Goal: Information Seeking & Learning: Learn about a topic

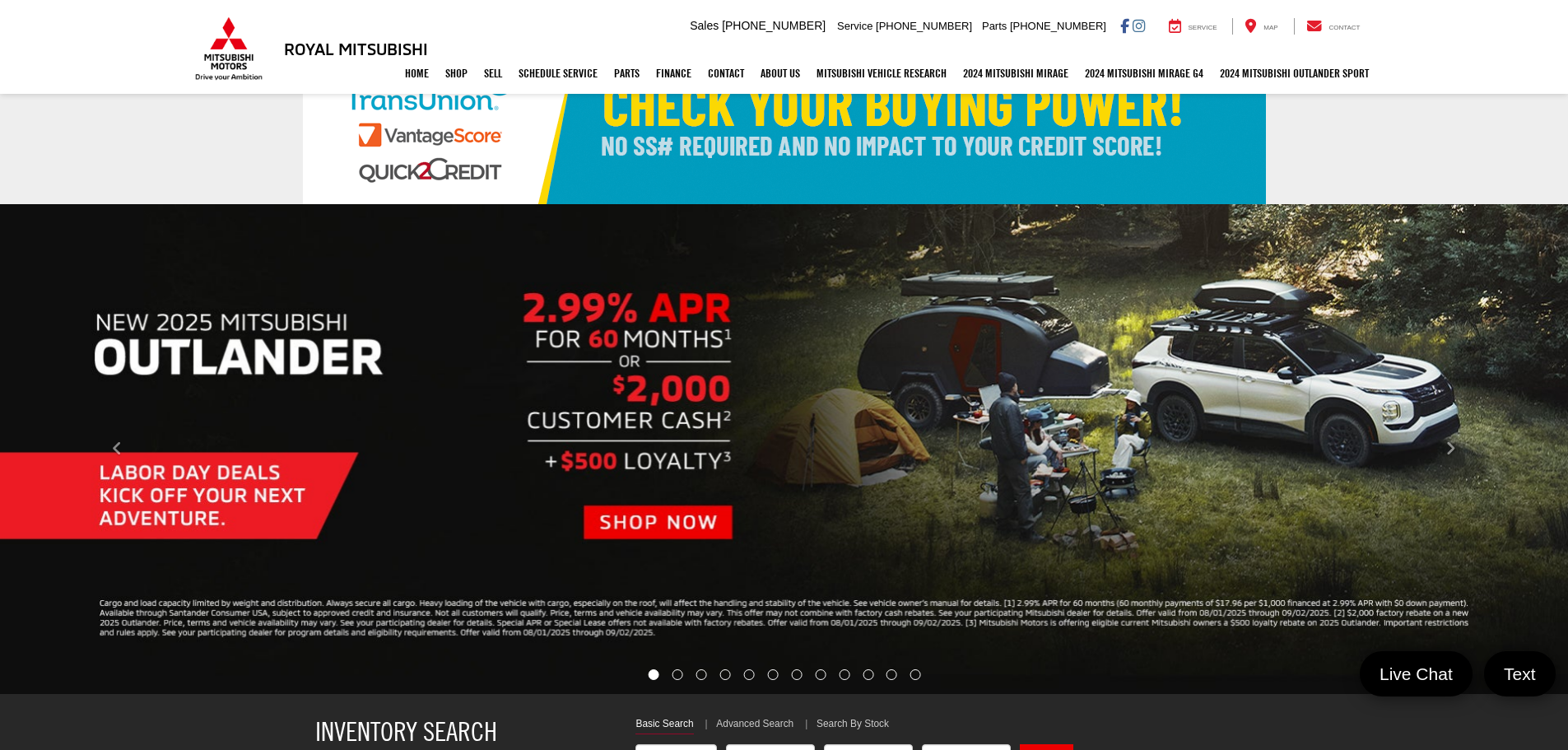
select select "Mitsubishi"
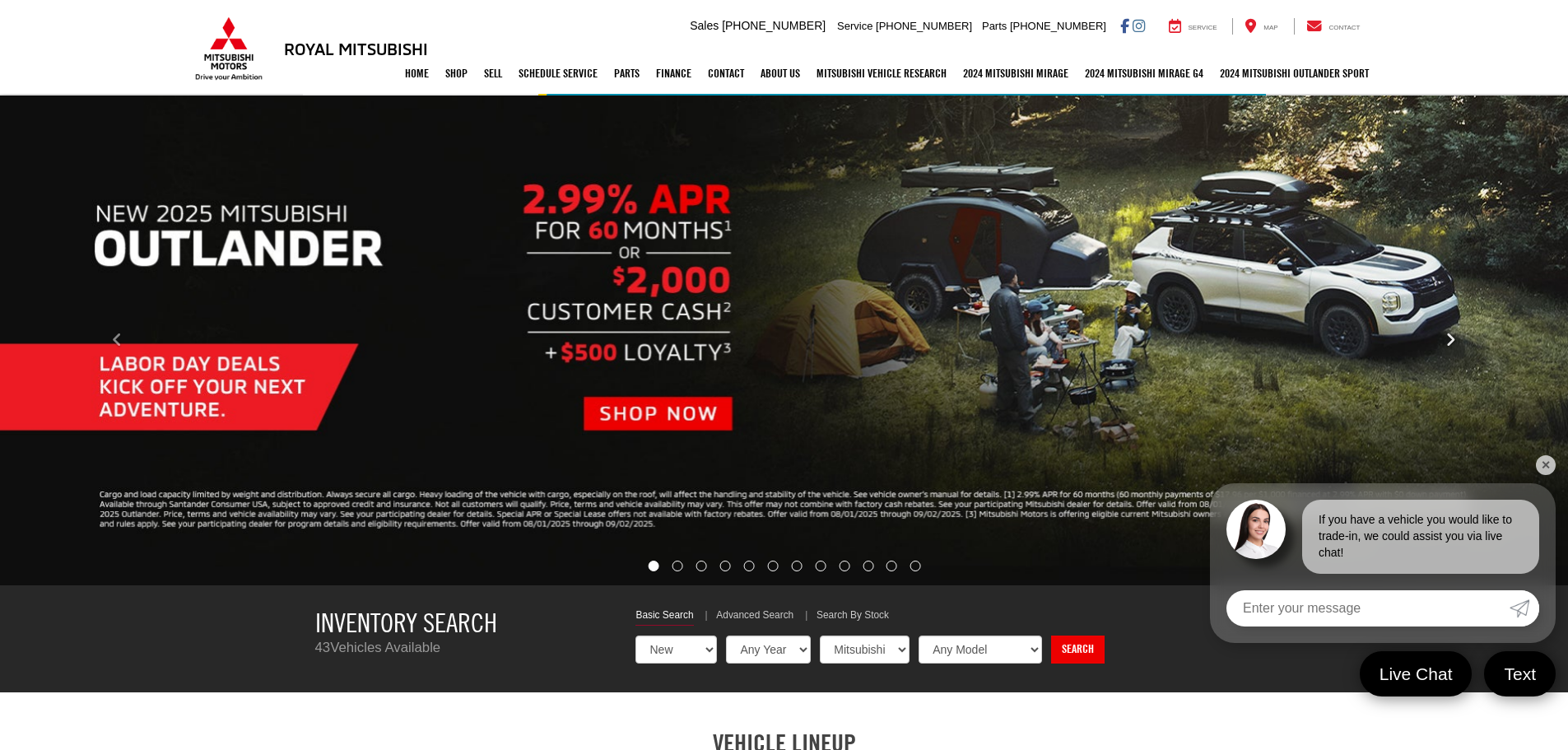
click at [1446, 338] on icon "Click to view next picture." at bounding box center [1451, 340] width 11 height 17
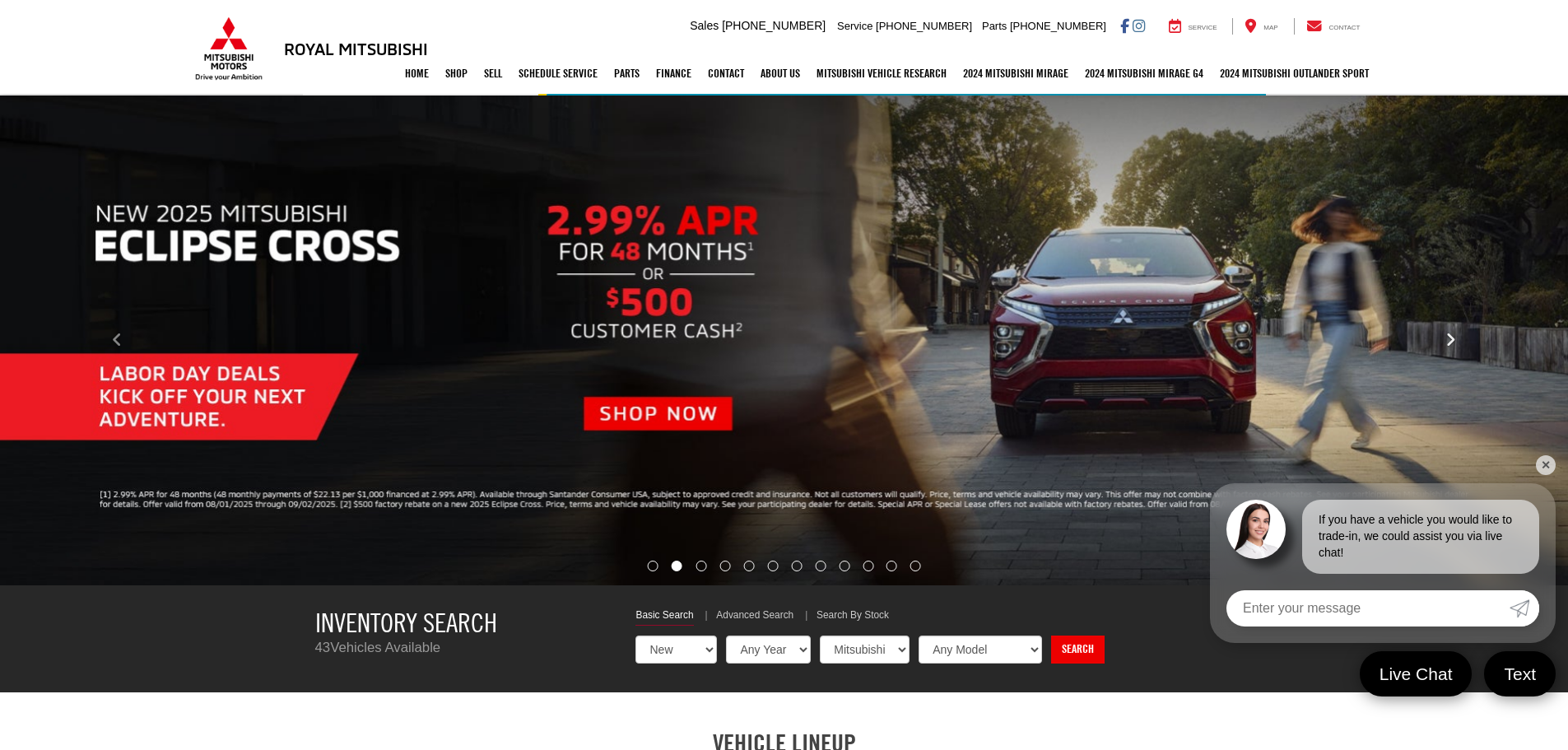
click at [1446, 338] on icon "Click to view next picture." at bounding box center [1451, 340] width 11 height 17
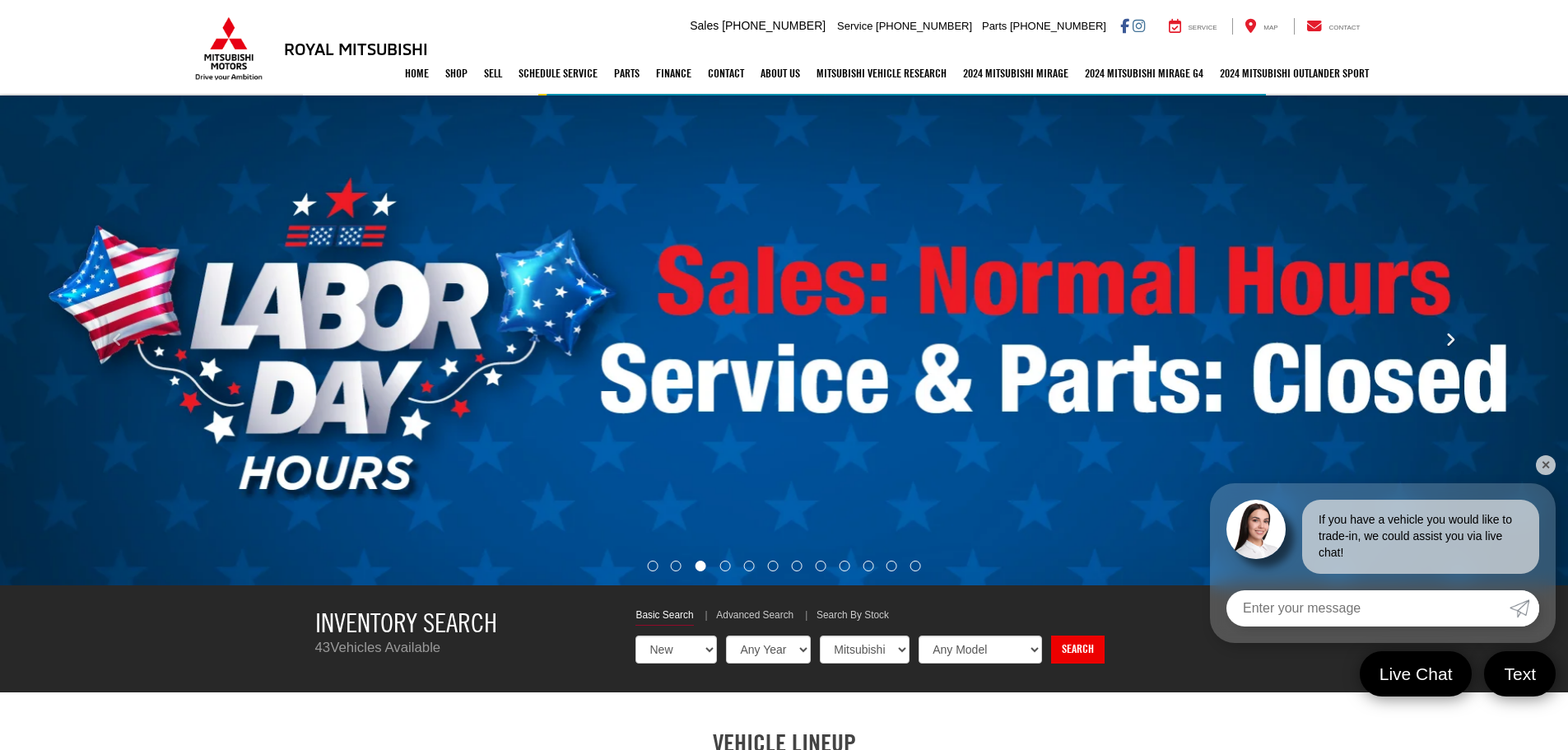
click at [1446, 338] on icon "Click to view next picture." at bounding box center [1451, 340] width 11 height 17
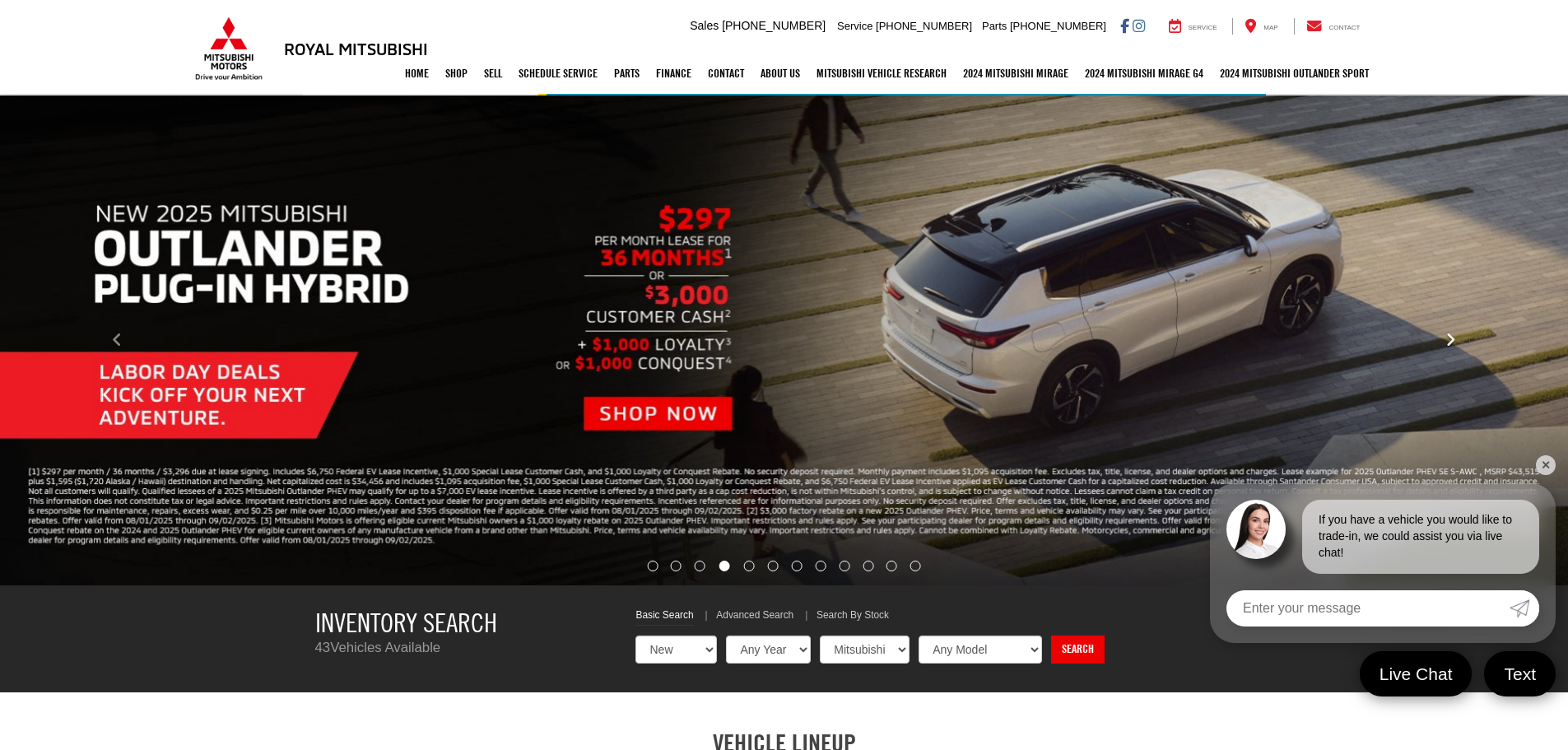
click at [1446, 338] on icon "Click to view next picture." at bounding box center [1451, 340] width 11 height 17
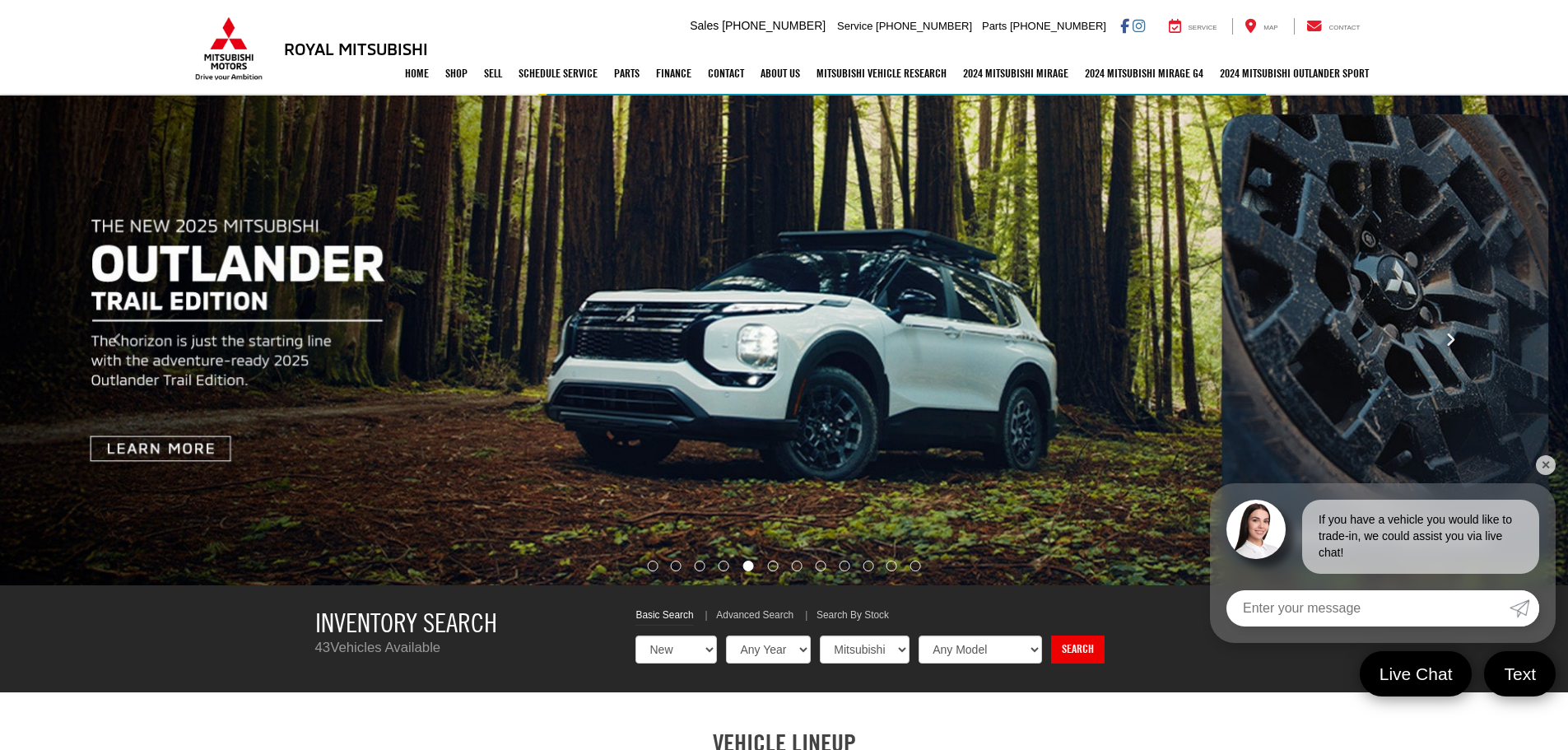
click at [1446, 338] on icon "Click to view next picture." at bounding box center [1451, 340] width 11 height 17
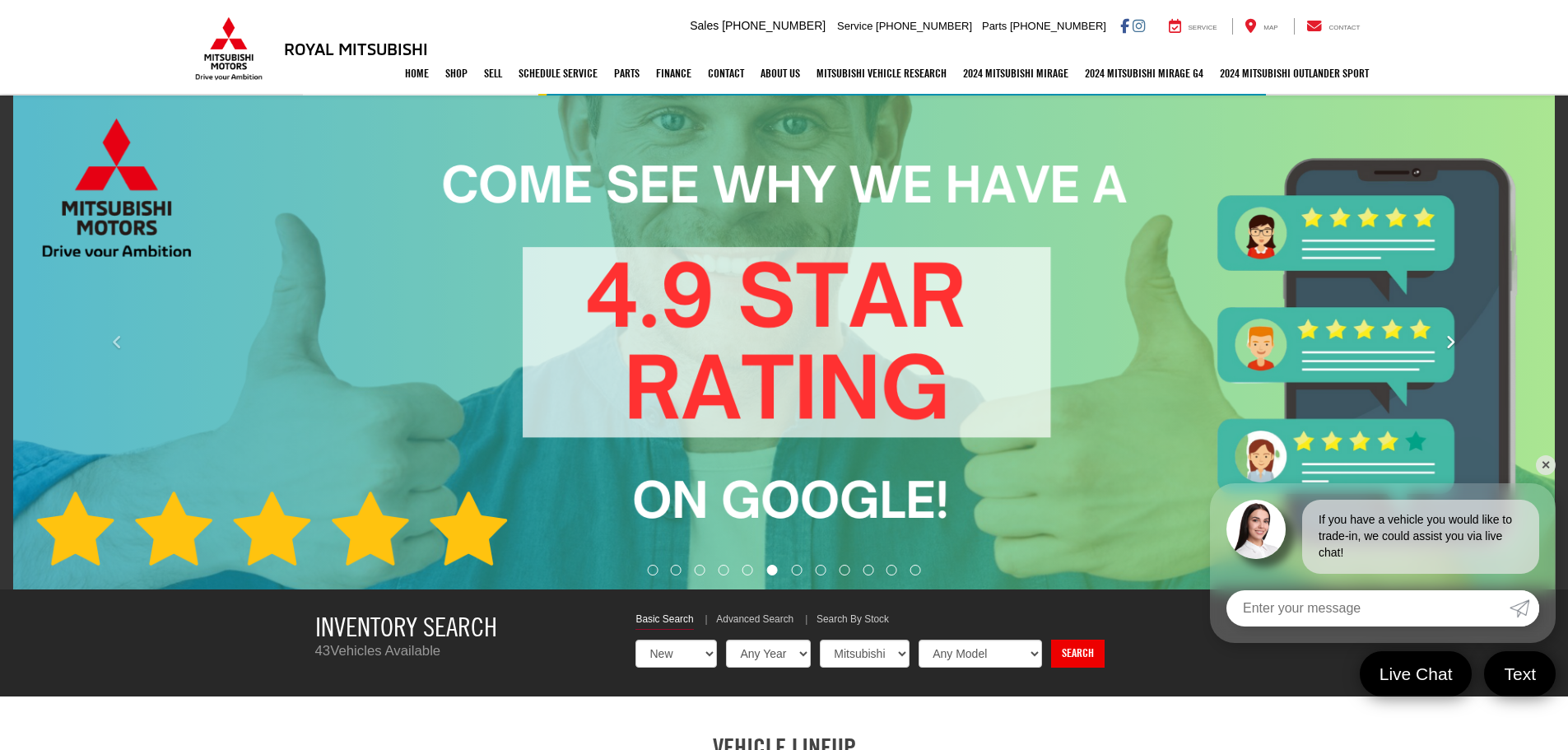
click at [1446, 338] on icon "Click to view next picture." at bounding box center [1451, 343] width 11 height 17
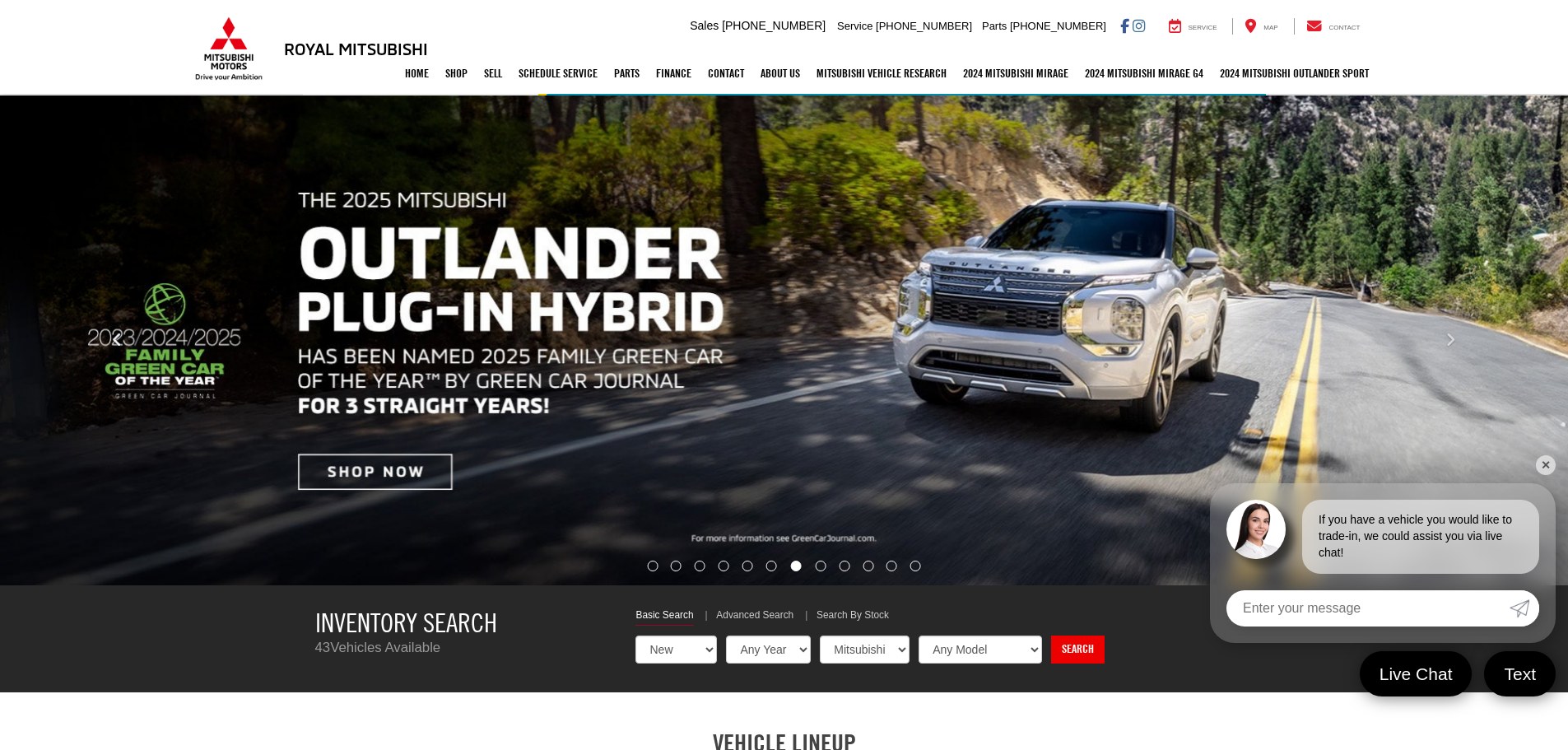
click at [121, 343] on icon "Click to view previous picture." at bounding box center [117, 340] width 11 height 17
click at [1547, 469] on link "✕" at bounding box center [1545, 464] width 19 height 19
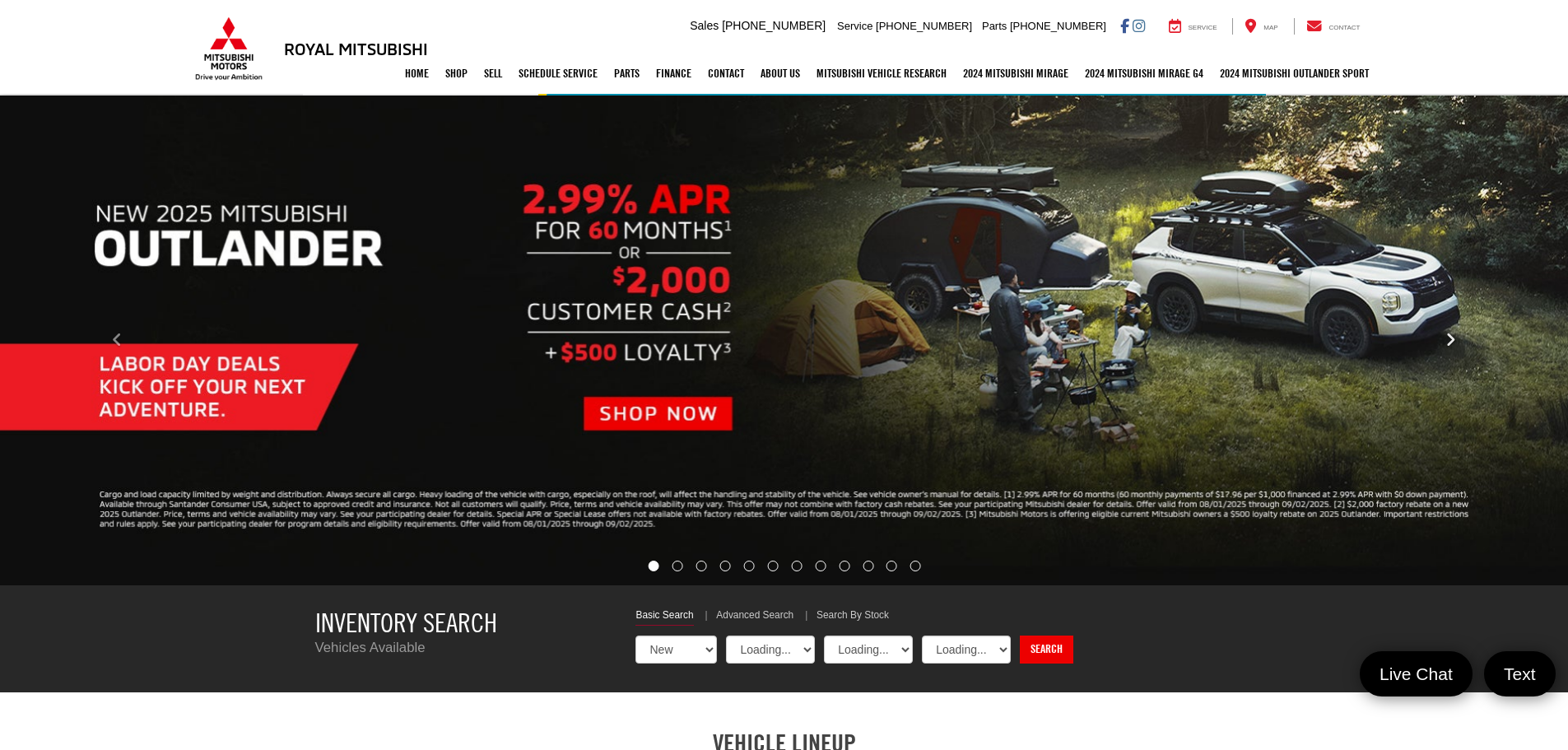
click at [1449, 332] on icon "Click to view next picture." at bounding box center [1451, 340] width 11 height 17
select select "Mitsubishi"
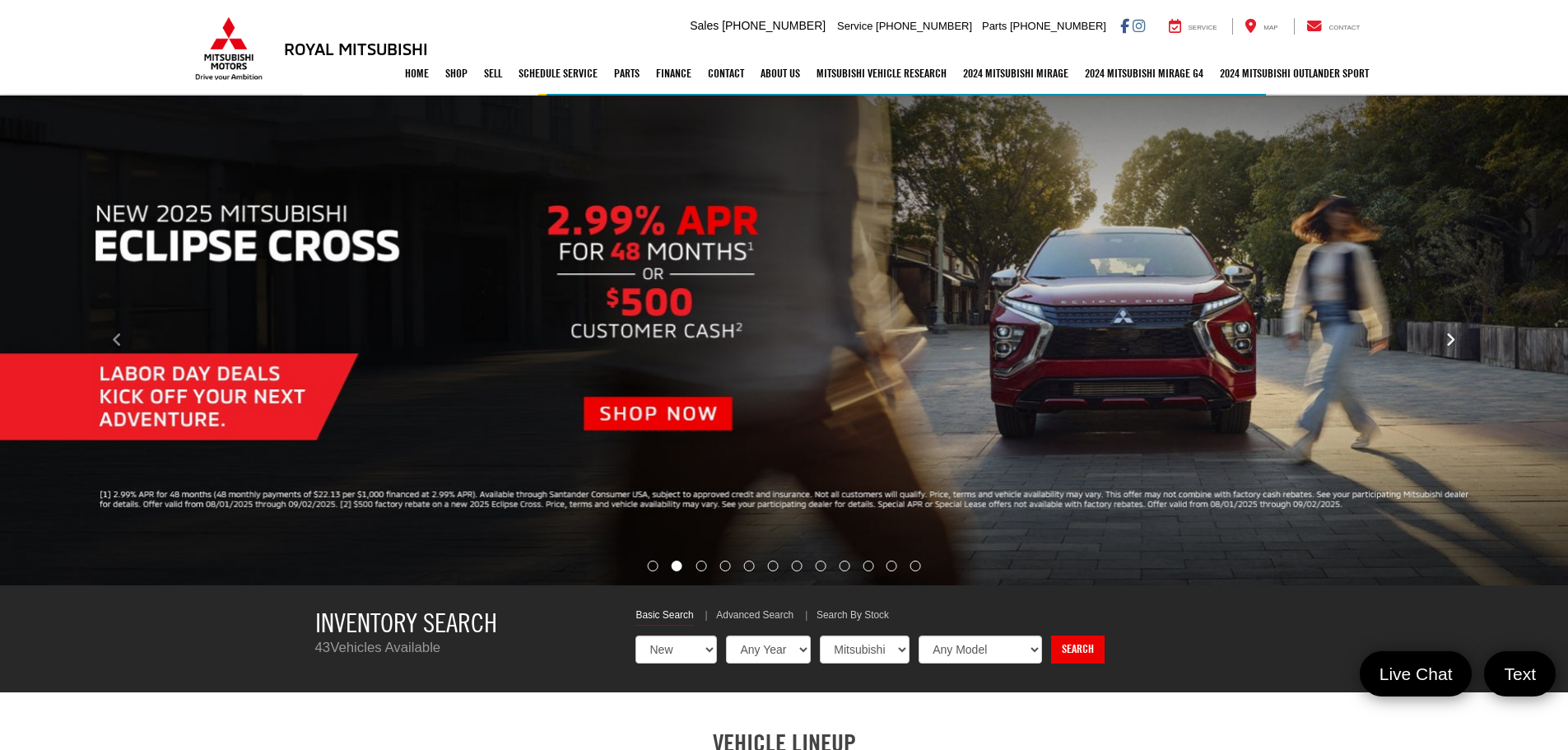
click at [1448, 332] on icon "Click to view next picture." at bounding box center [1451, 340] width 11 height 17
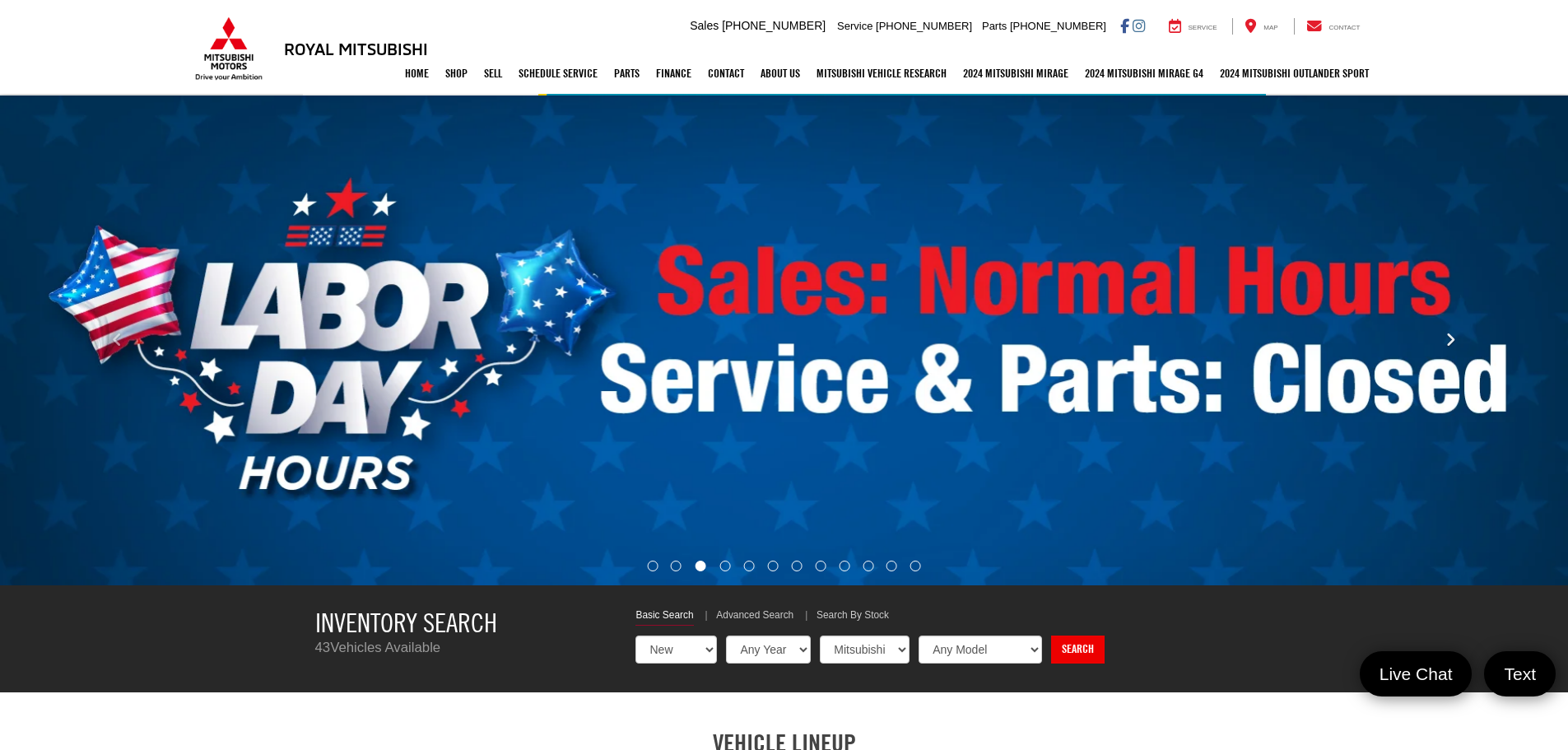
click at [1448, 332] on icon "Click to view next picture." at bounding box center [1451, 340] width 11 height 17
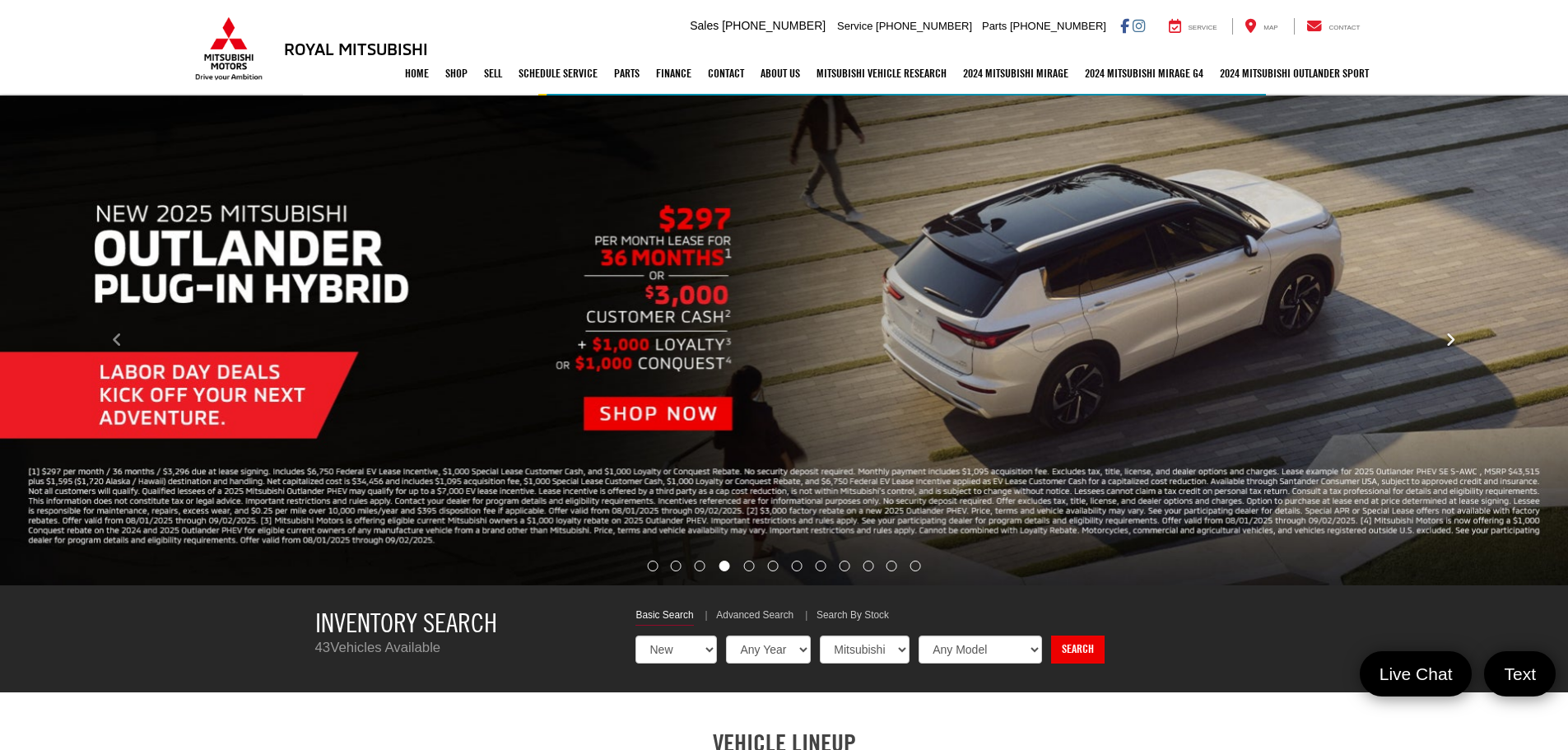
click at [1448, 332] on icon "Click to view next picture." at bounding box center [1451, 340] width 11 height 17
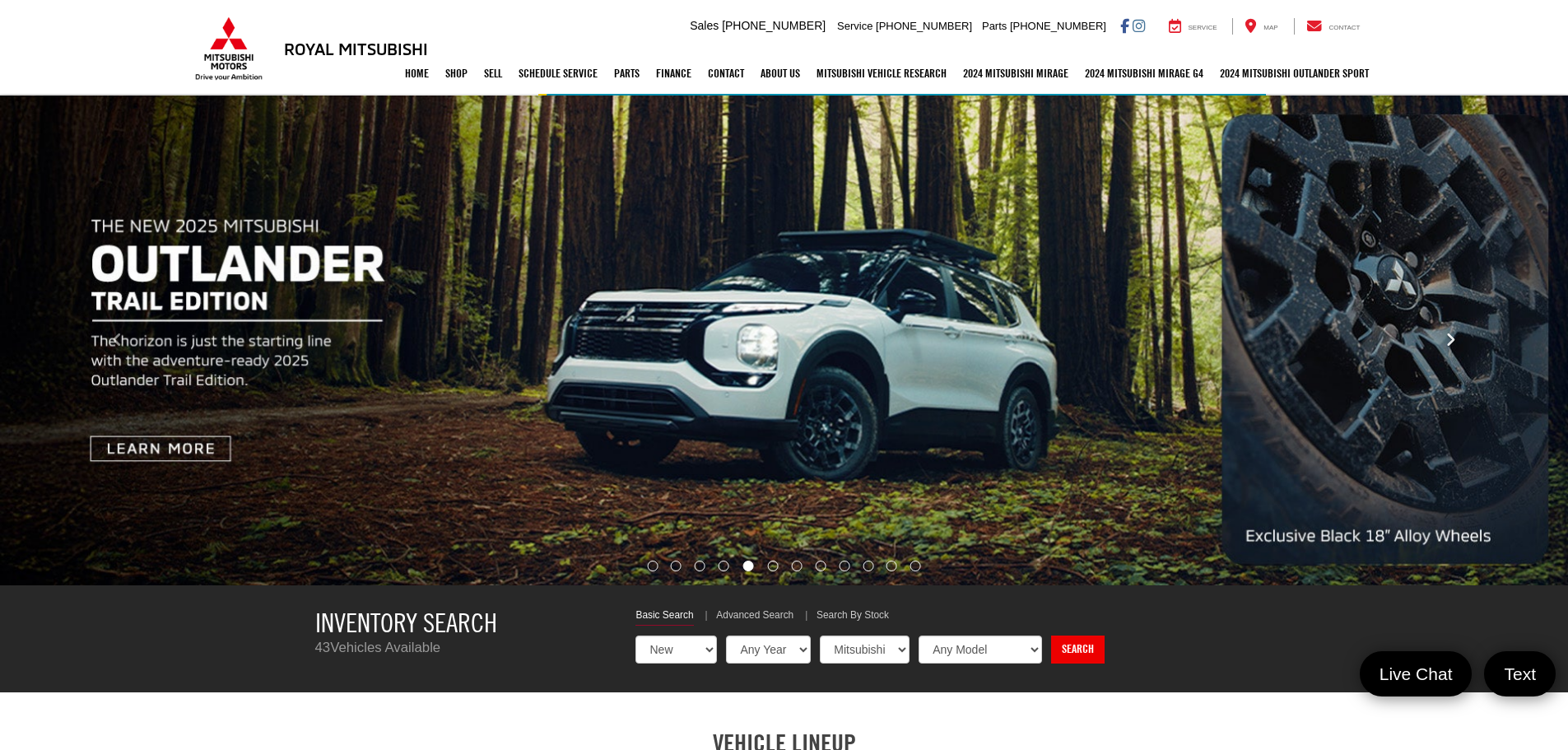
click at [1448, 332] on icon "Click to view next picture." at bounding box center [1451, 340] width 11 height 17
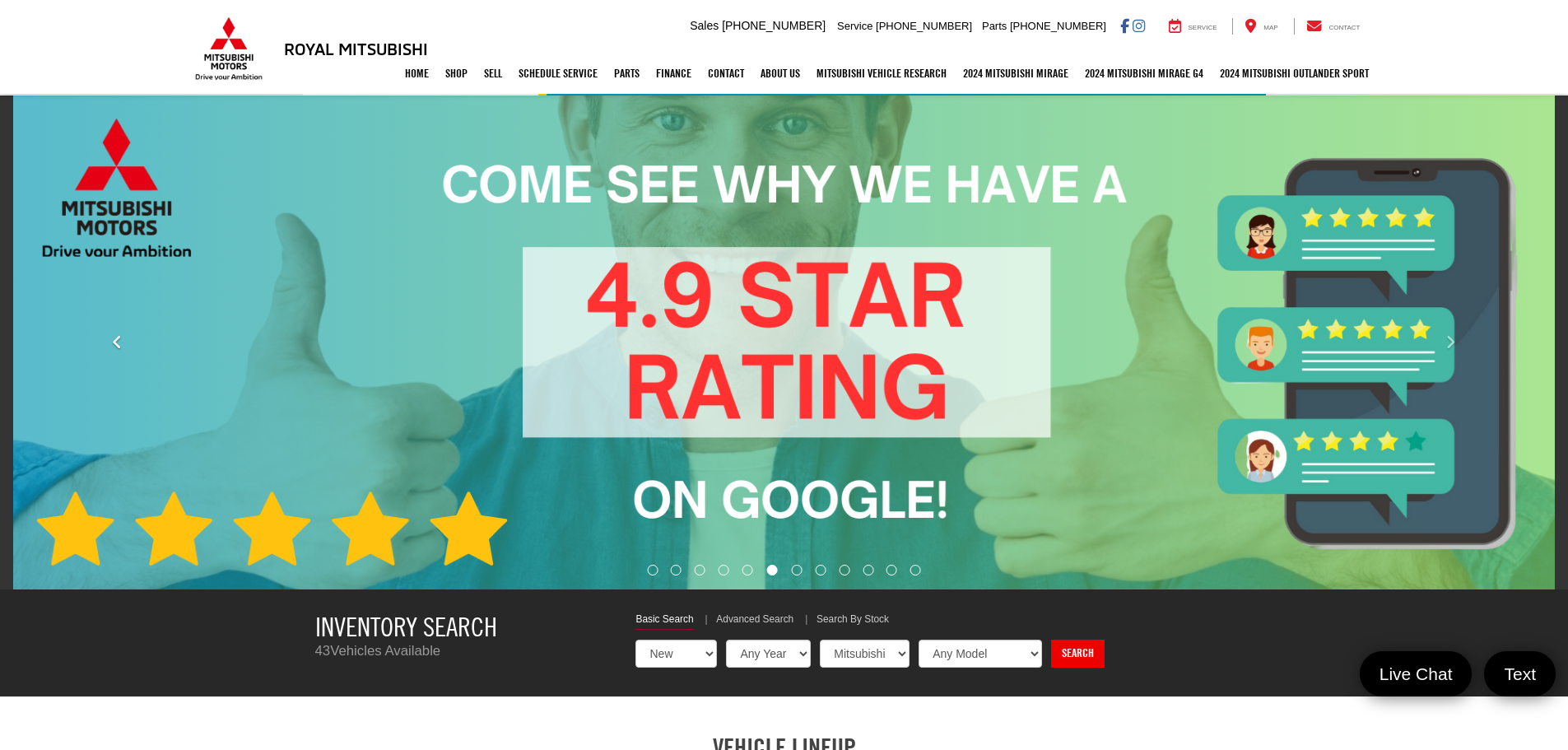
click at [104, 346] on button "Click to view previous picture." at bounding box center [117, 342] width 235 height 428
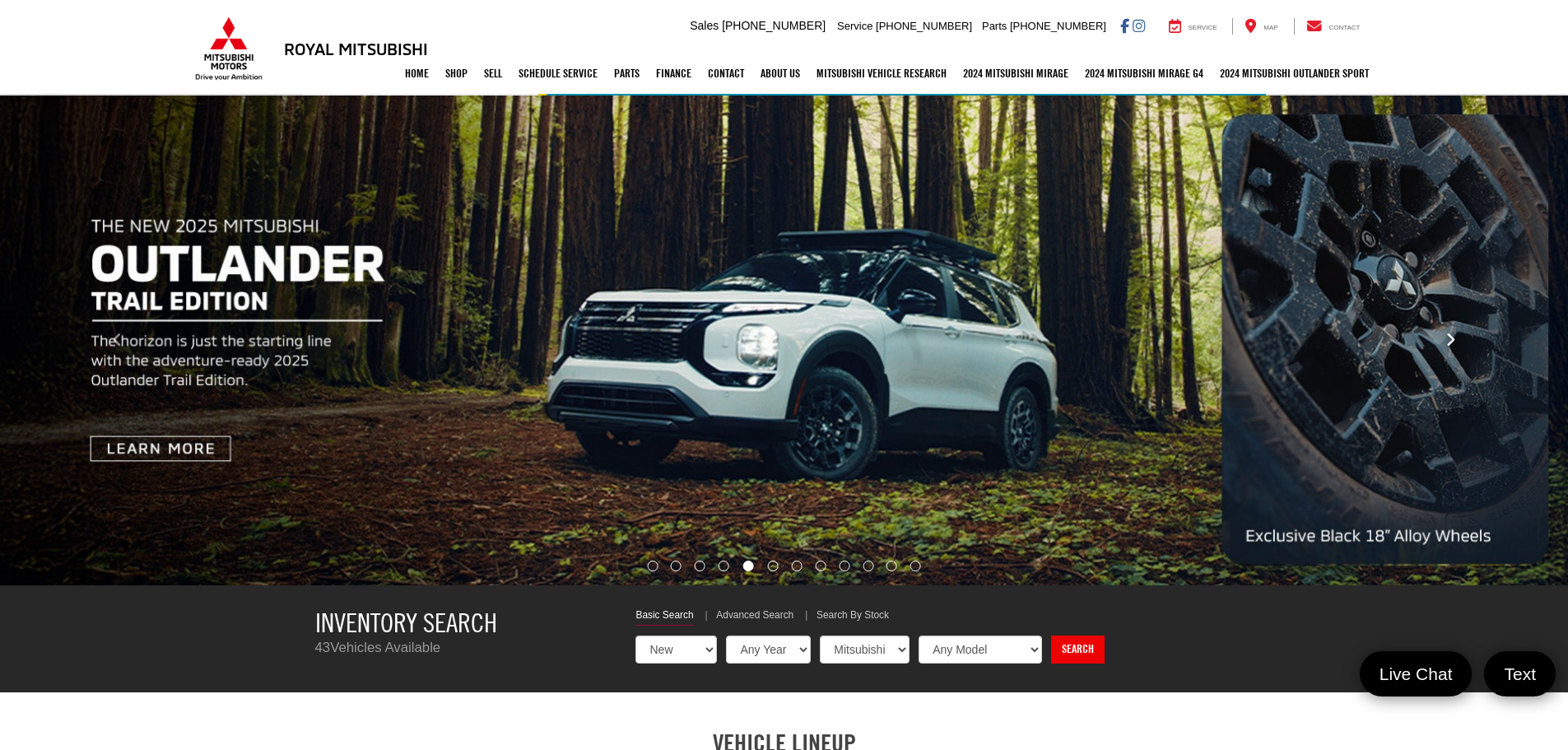
click at [1478, 383] on button "Click to view next picture." at bounding box center [1450, 340] width 235 height 424
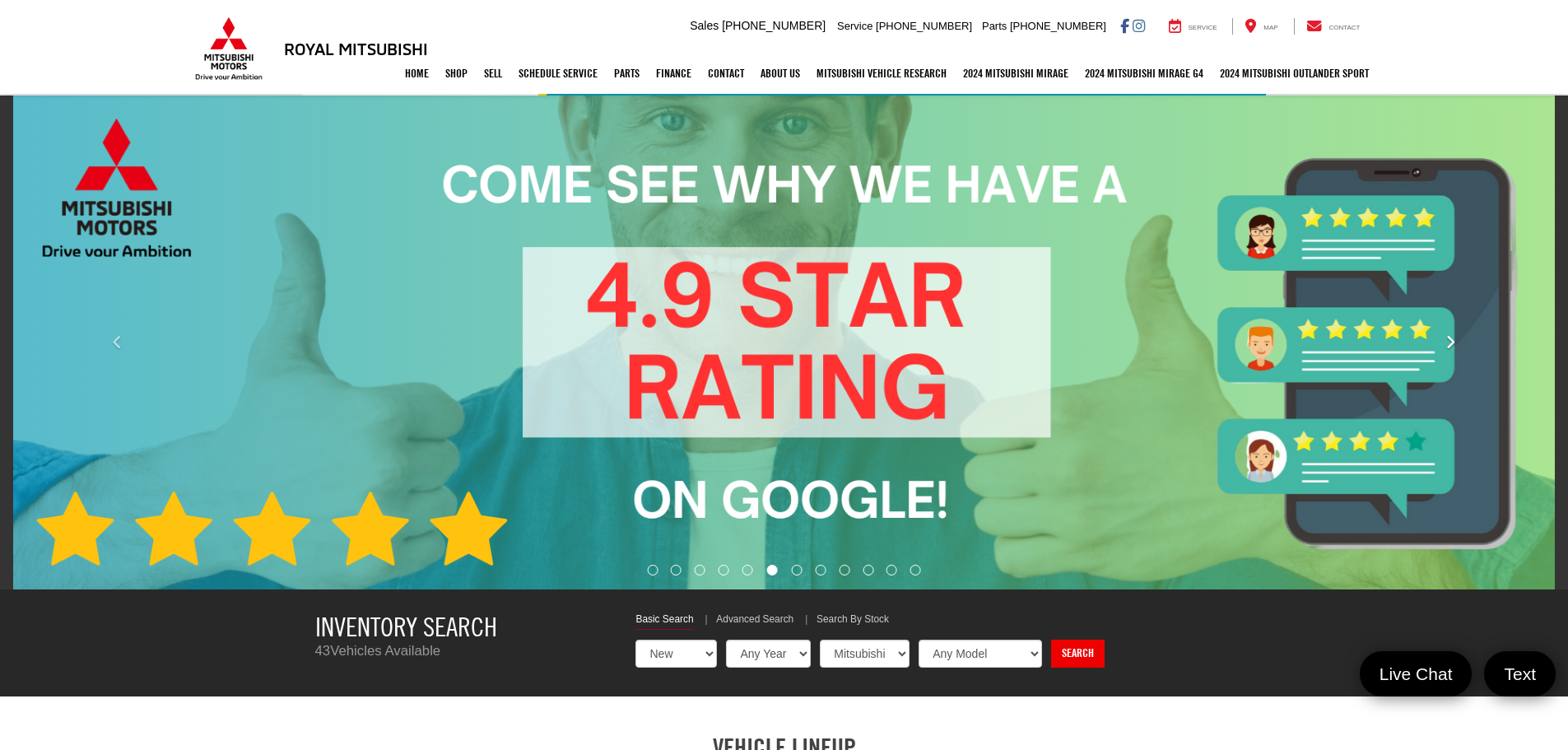
click at [1478, 383] on button "Click to view next picture." at bounding box center [1450, 342] width 235 height 428
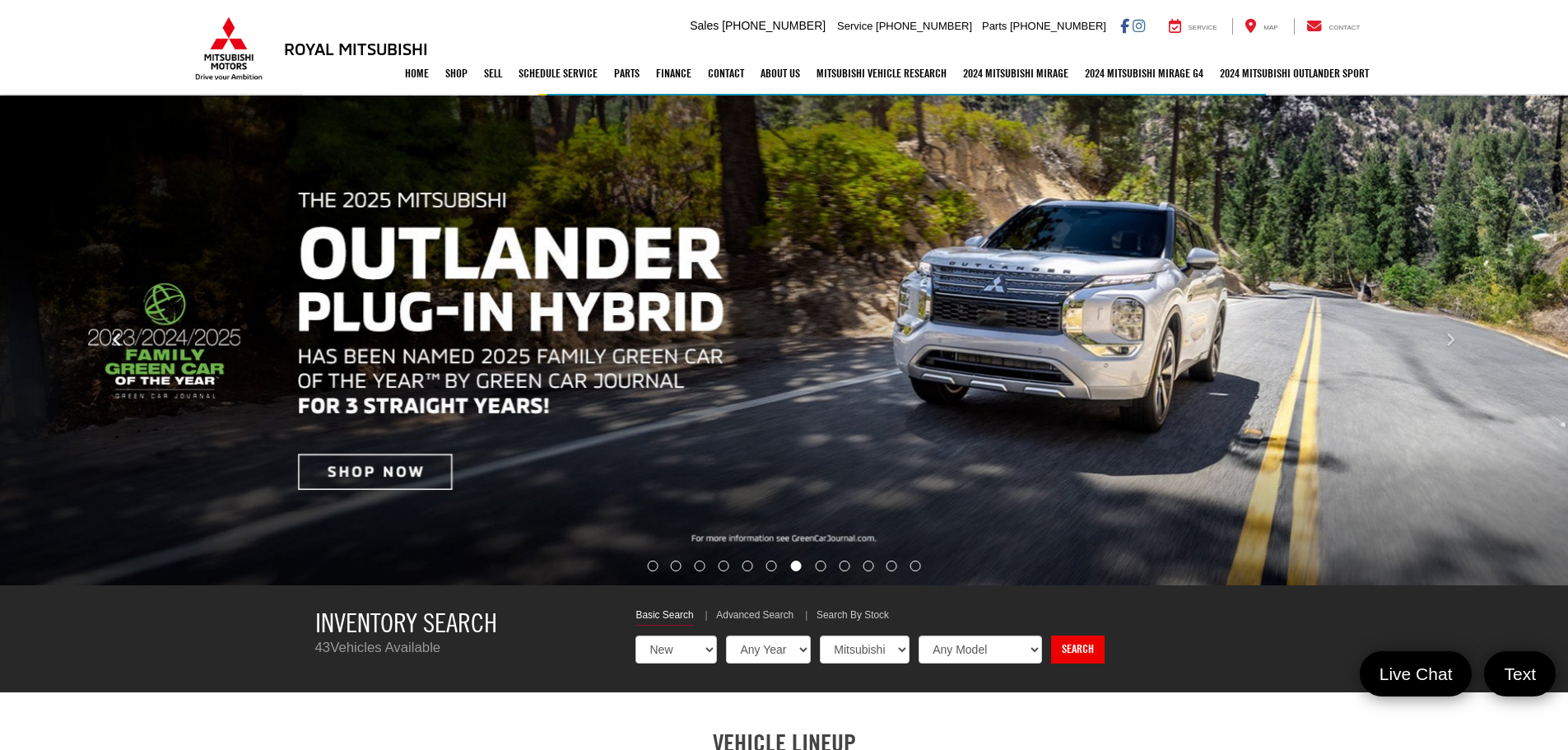
click at [107, 346] on button "Click to view previous picture." at bounding box center [117, 340] width 235 height 424
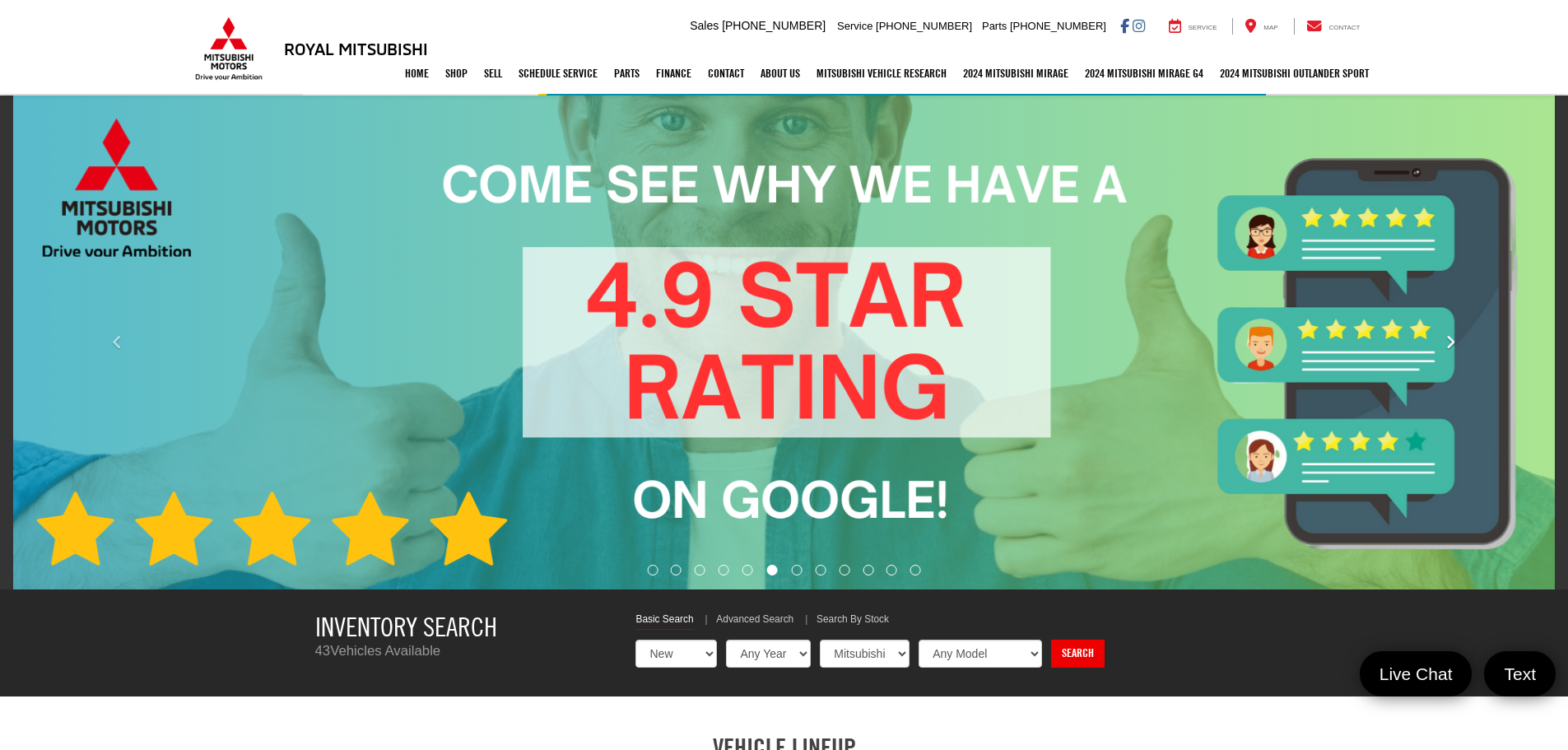
click at [1455, 358] on button "Click to view next picture." at bounding box center [1450, 342] width 235 height 428
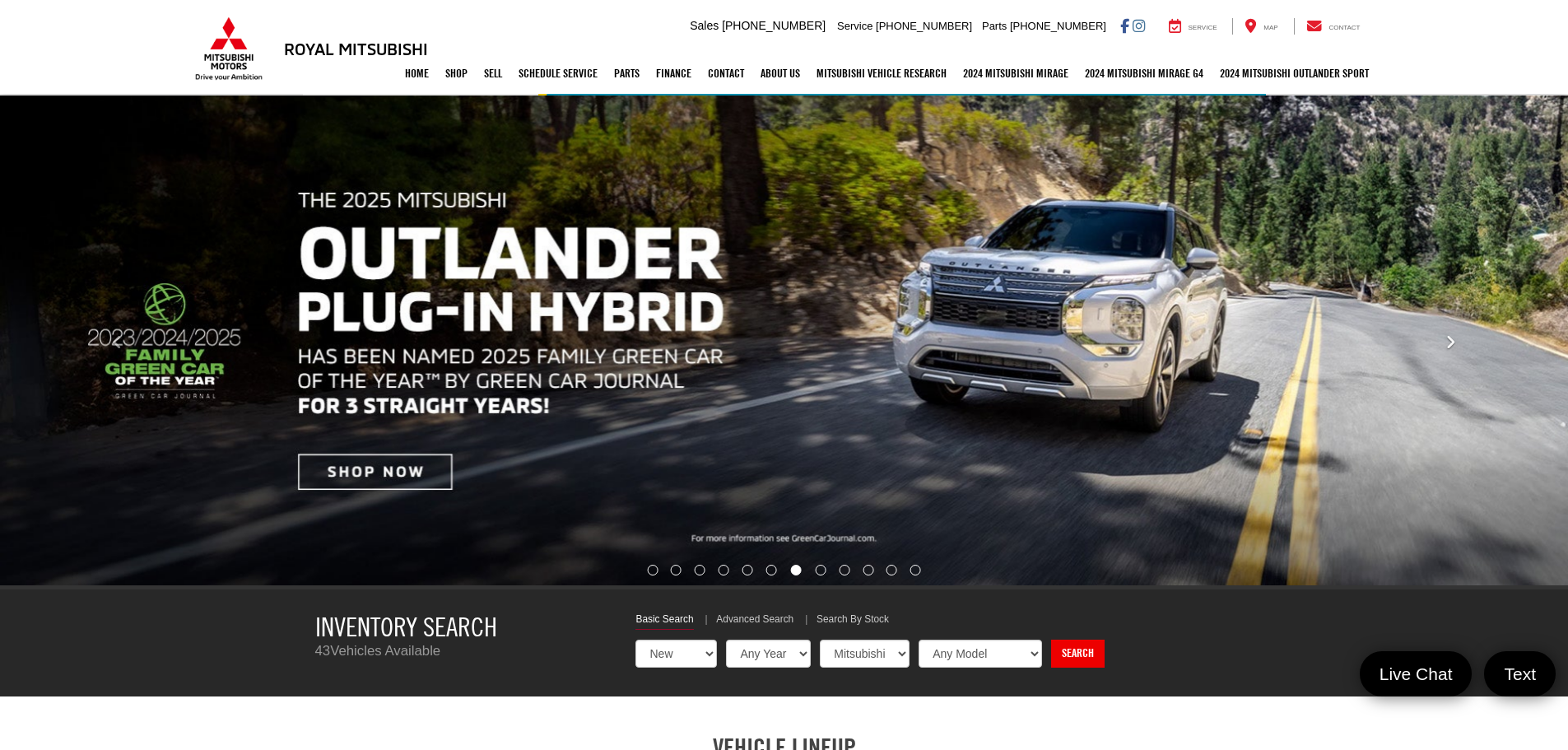
click at [1455, 358] on button "Click to view next picture." at bounding box center [1450, 342] width 235 height 428
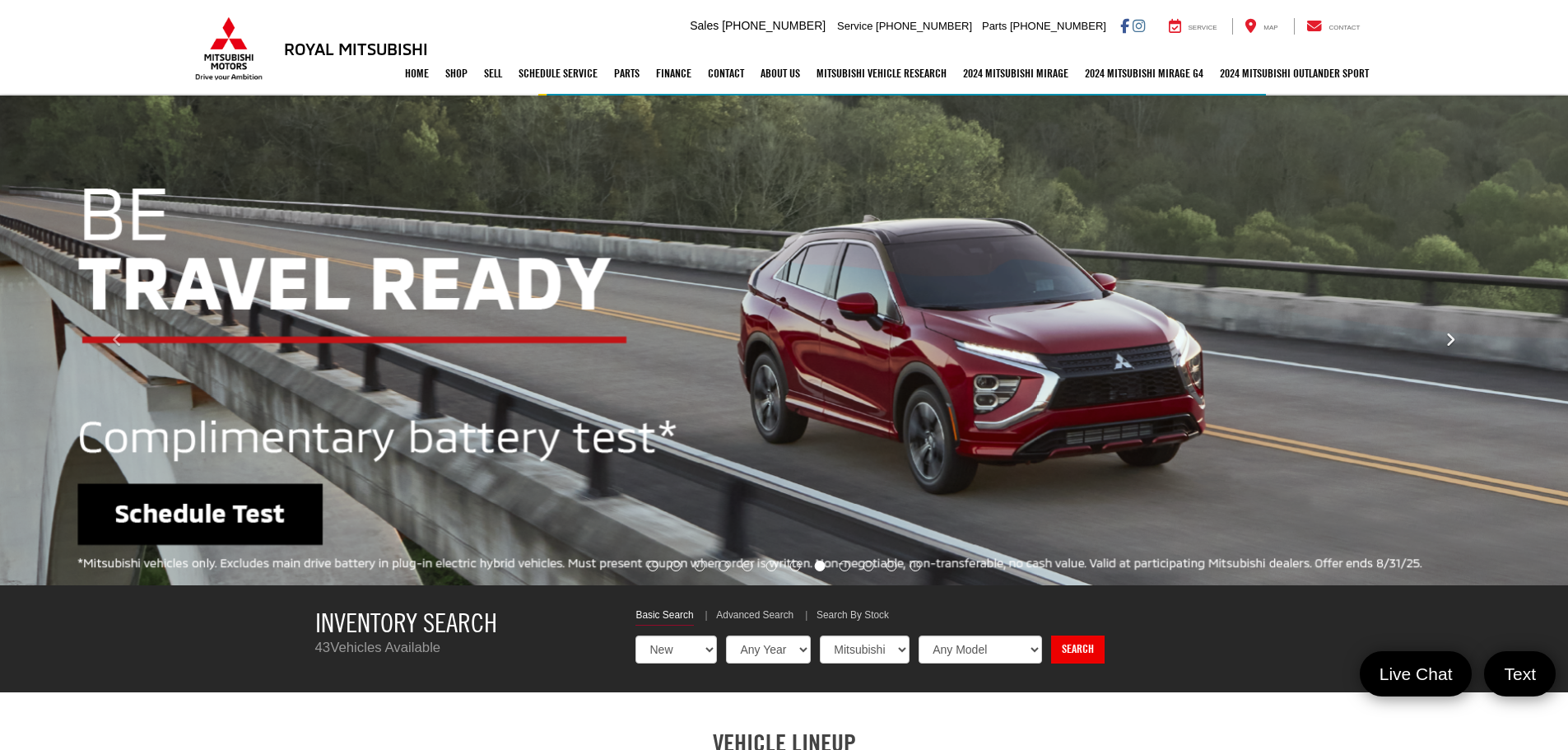
click at [1455, 358] on button "Click to view next picture." at bounding box center [1450, 340] width 235 height 424
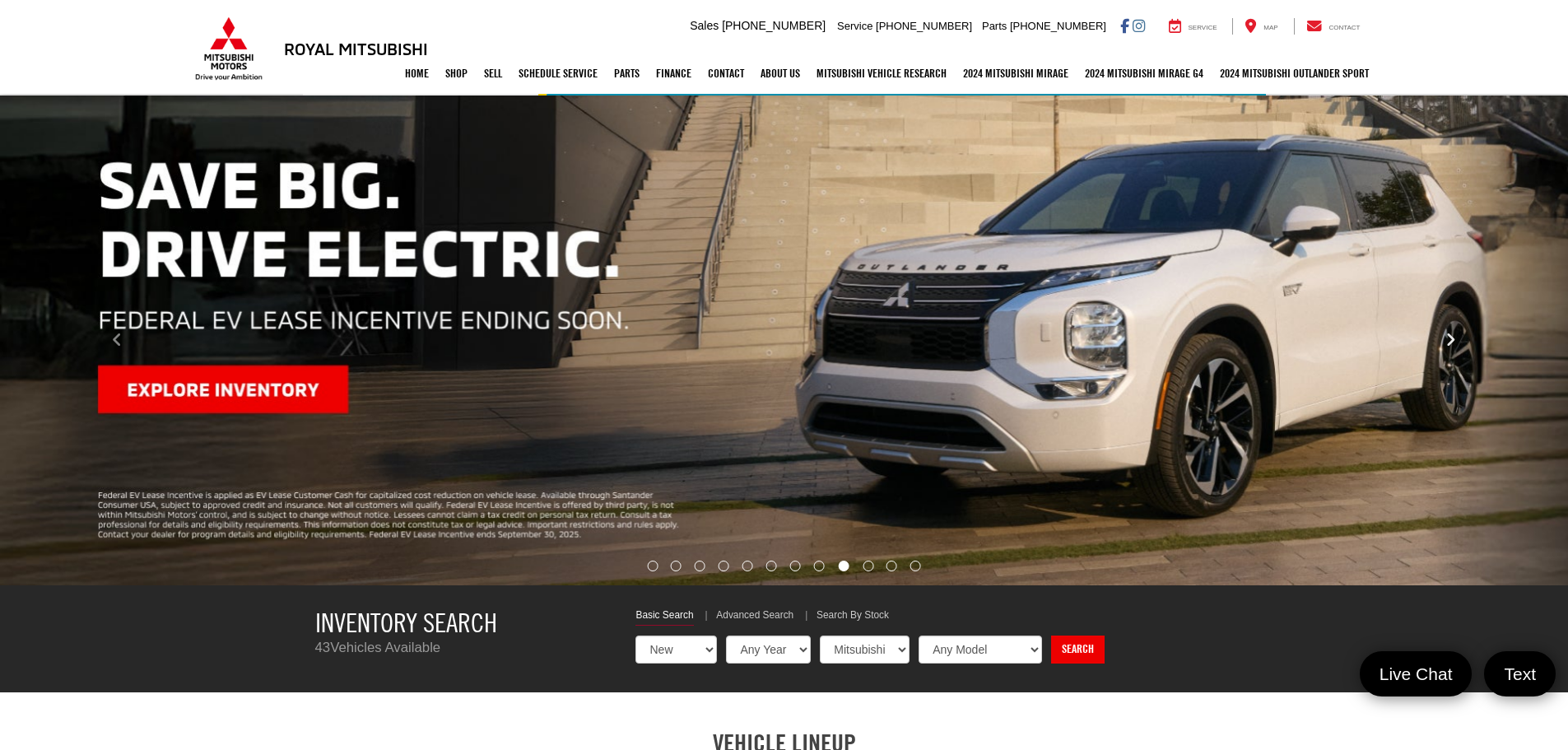
click at [1455, 358] on button "Click to view next picture." at bounding box center [1450, 340] width 235 height 424
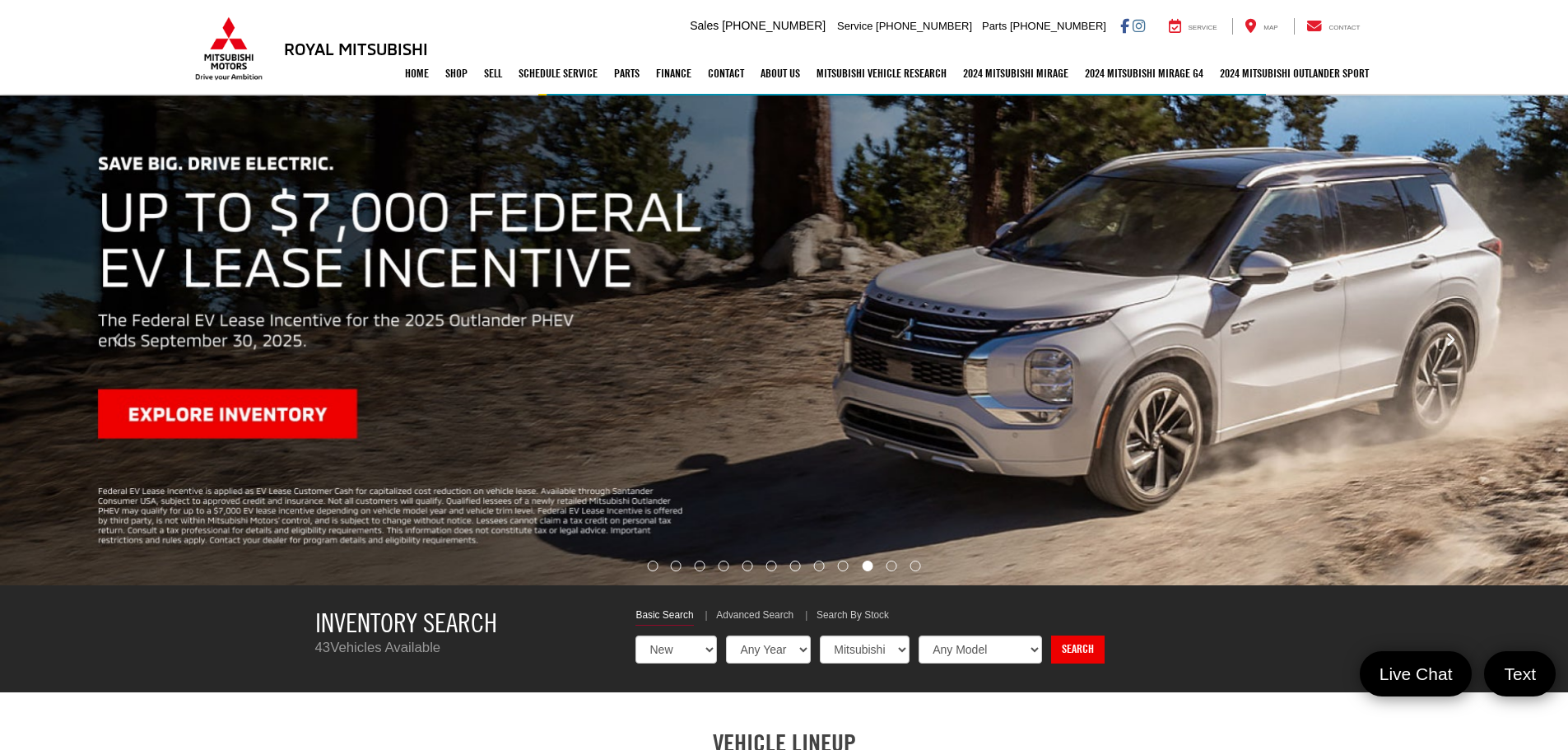
click at [1455, 358] on button "Click to view next picture." at bounding box center [1450, 340] width 235 height 424
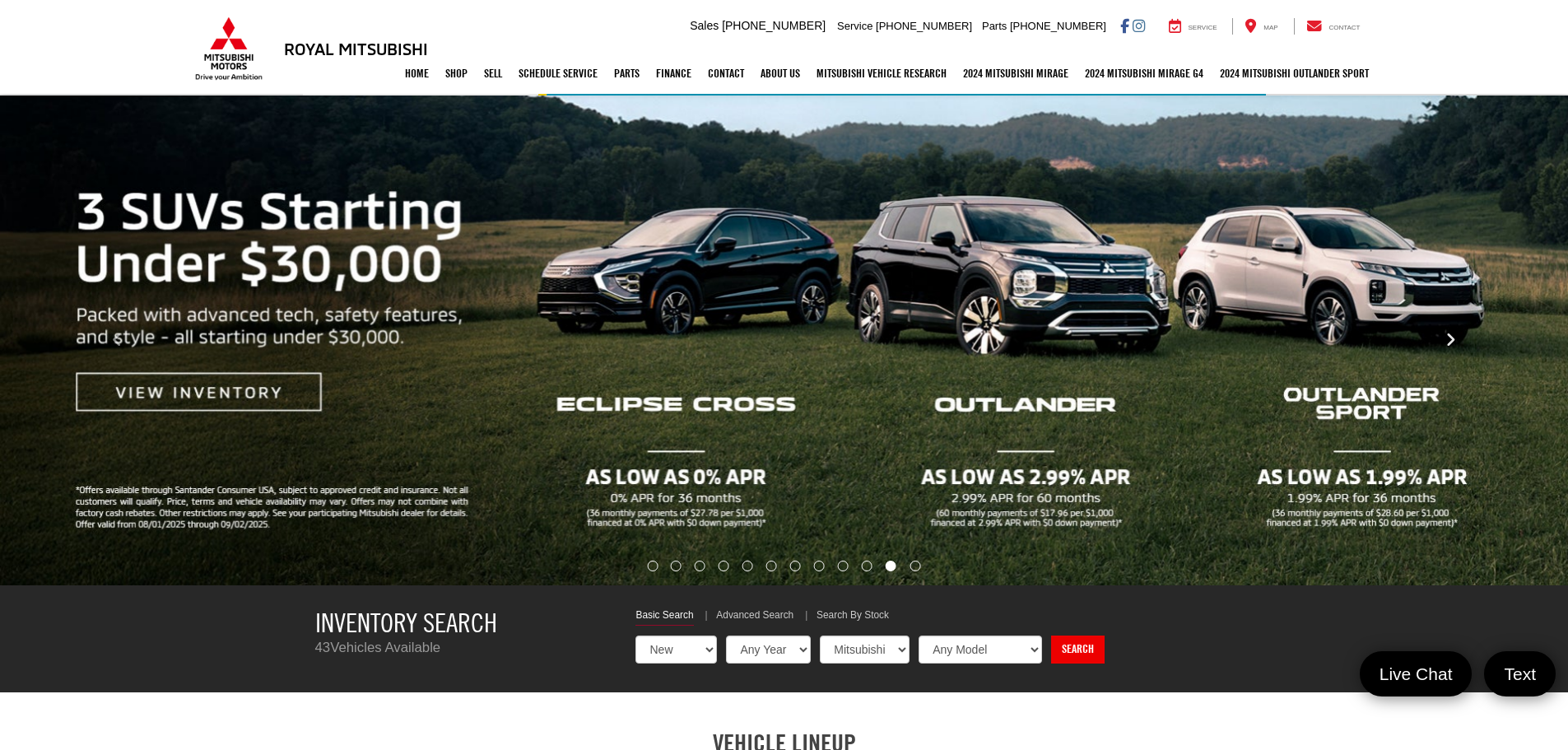
click at [1455, 358] on button "Click to view next picture." at bounding box center [1450, 340] width 235 height 424
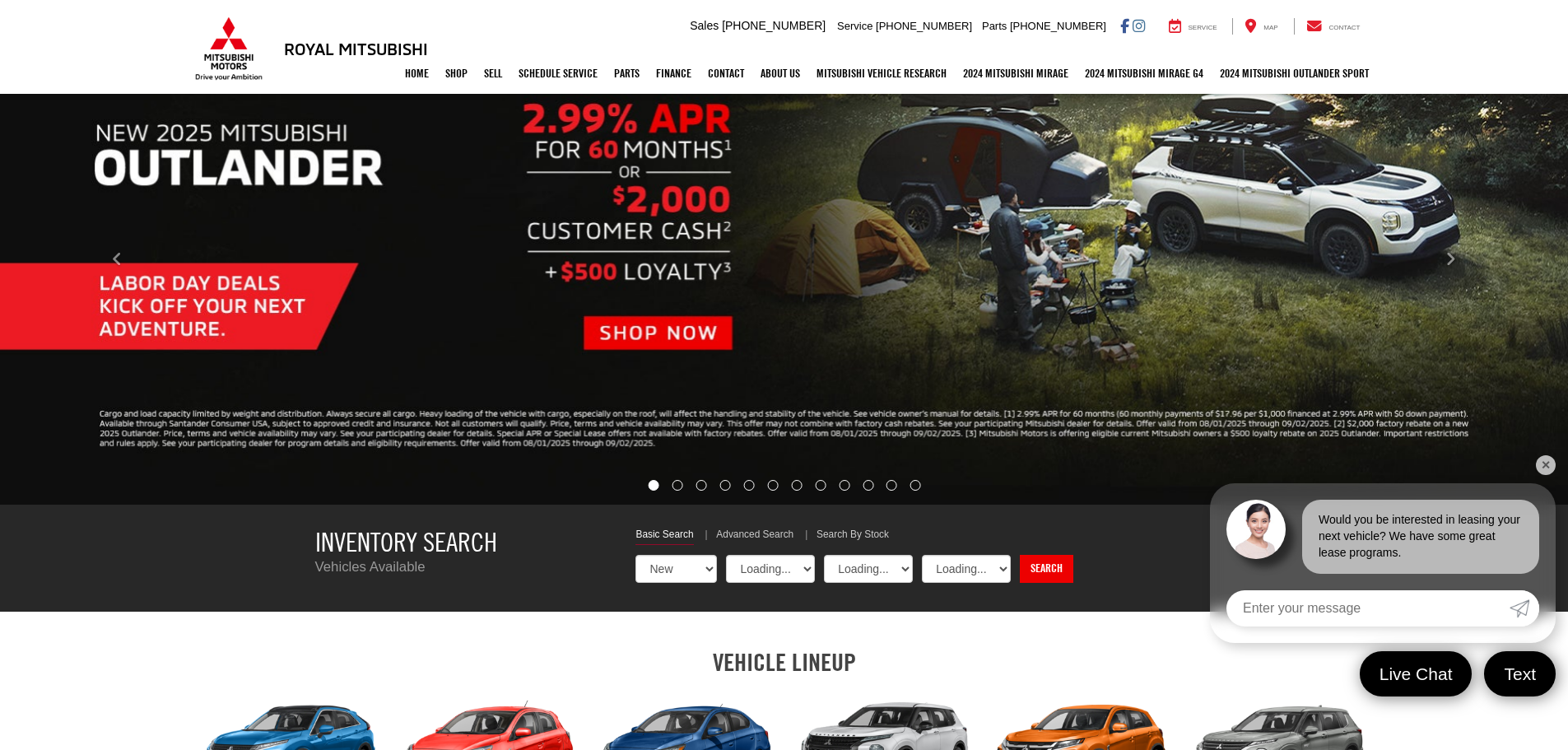
select select "Mitsubishi"
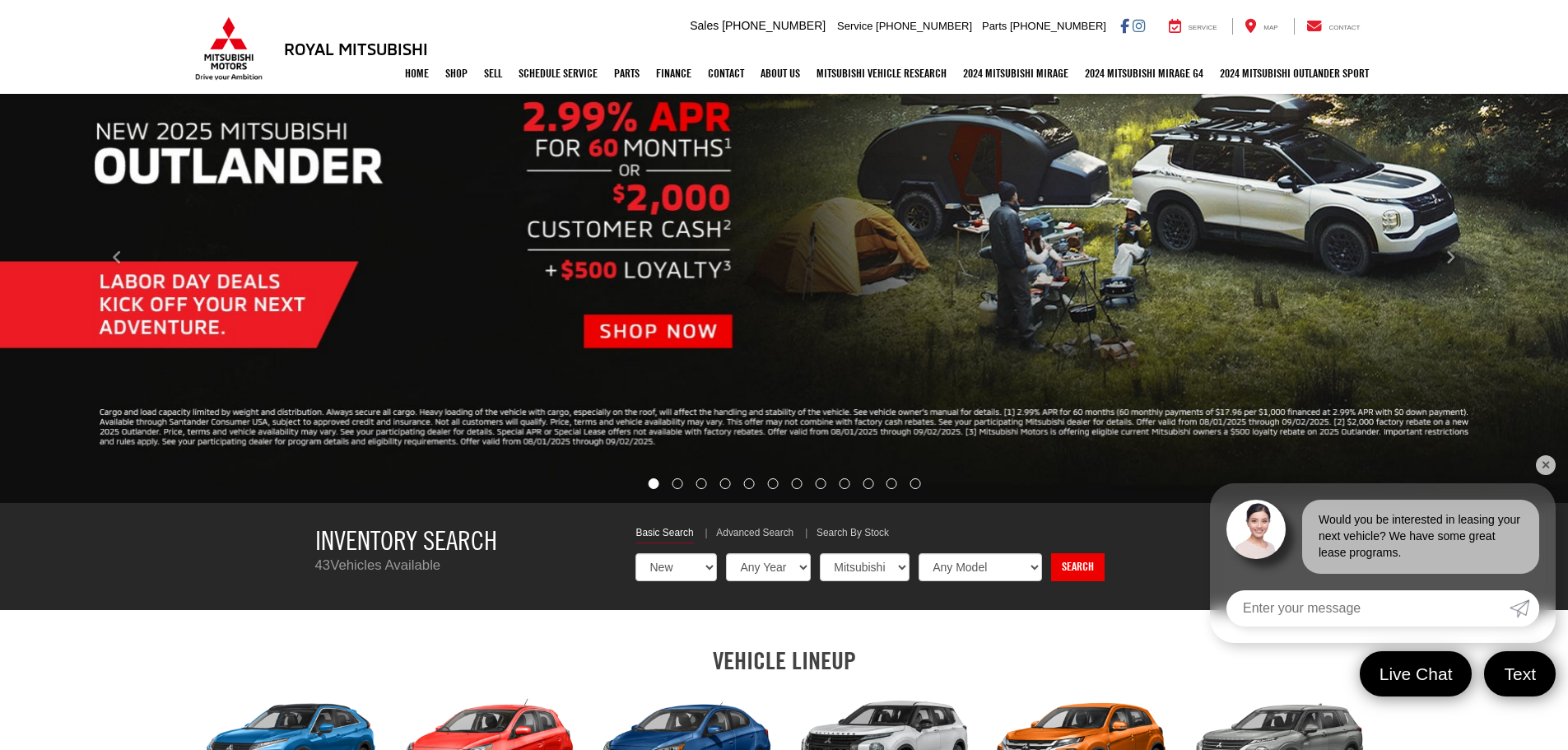
click at [1555, 463] on link "✕" at bounding box center [1545, 464] width 19 height 19
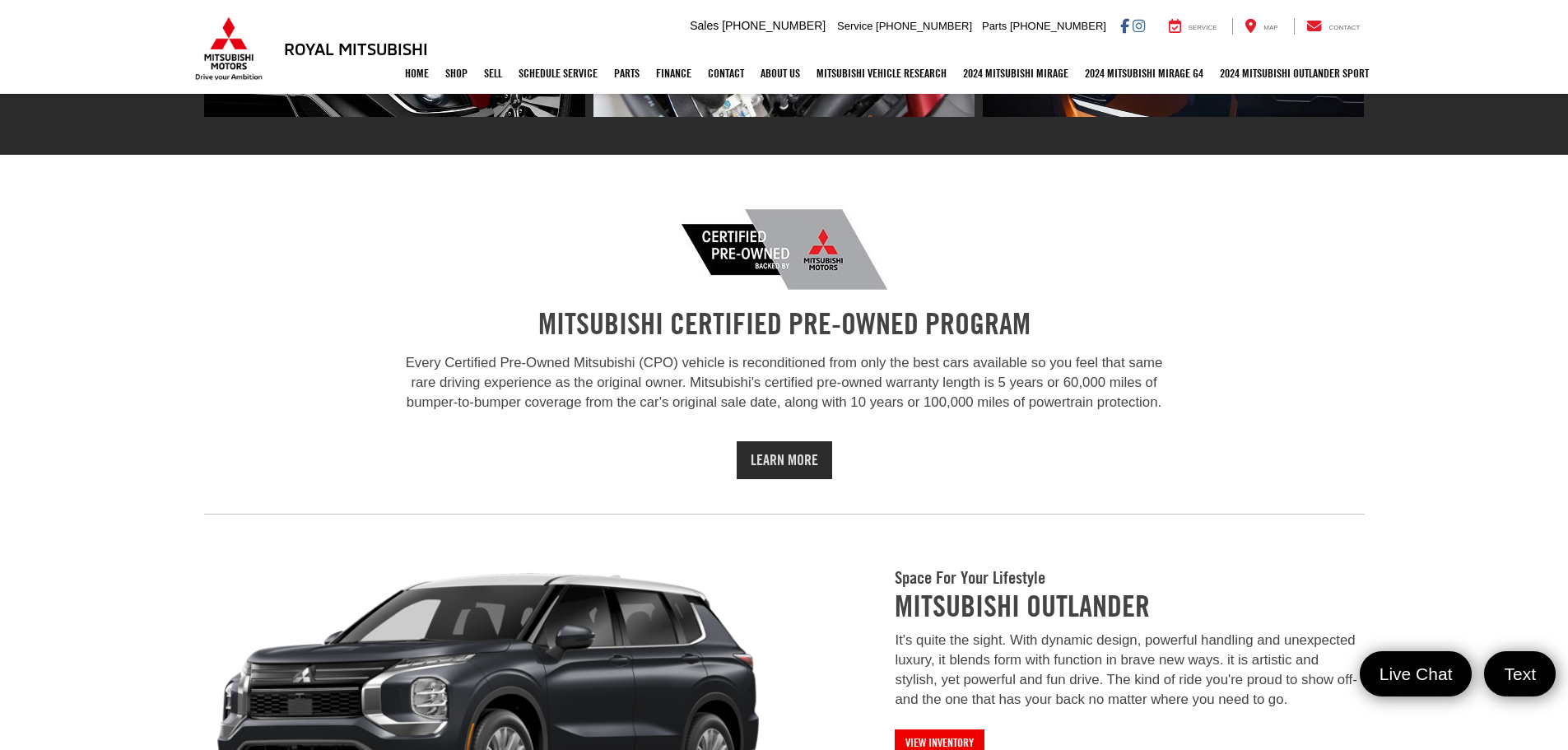
scroll to position [1247, 0]
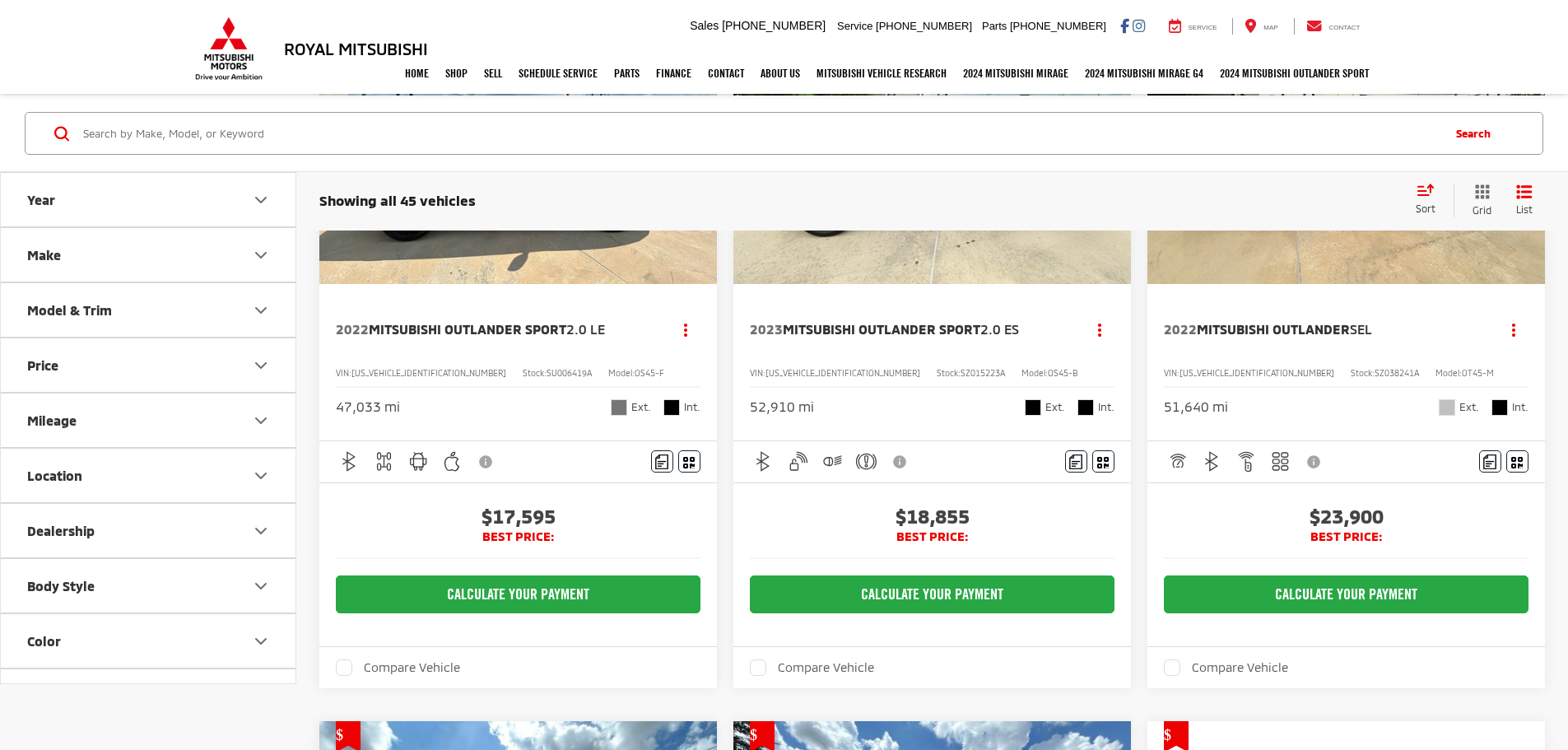
scroll to position [537, 0]
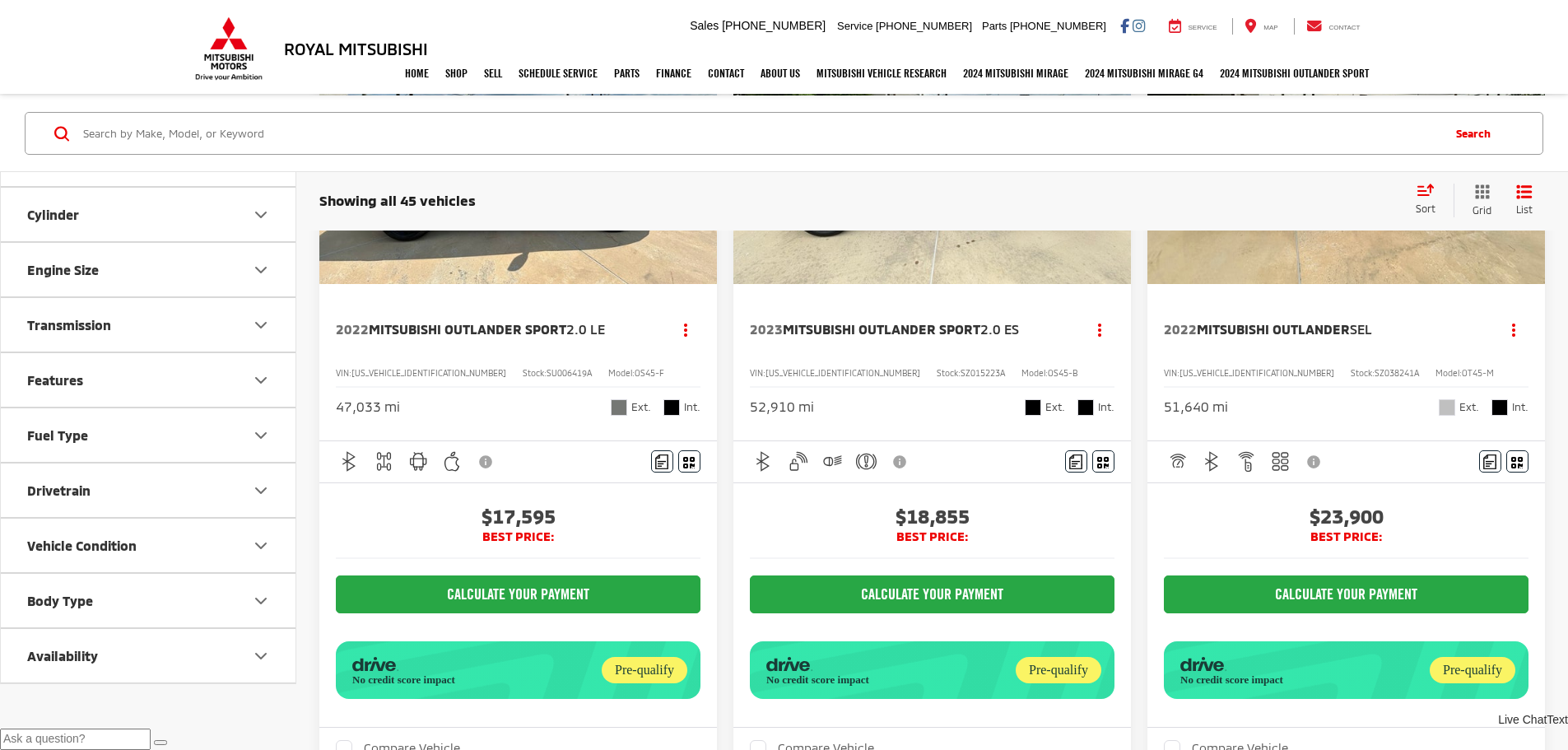
click at [195, 537] on button "Vehicle Condition" at bounding box center [149, 546] width 297 height 54
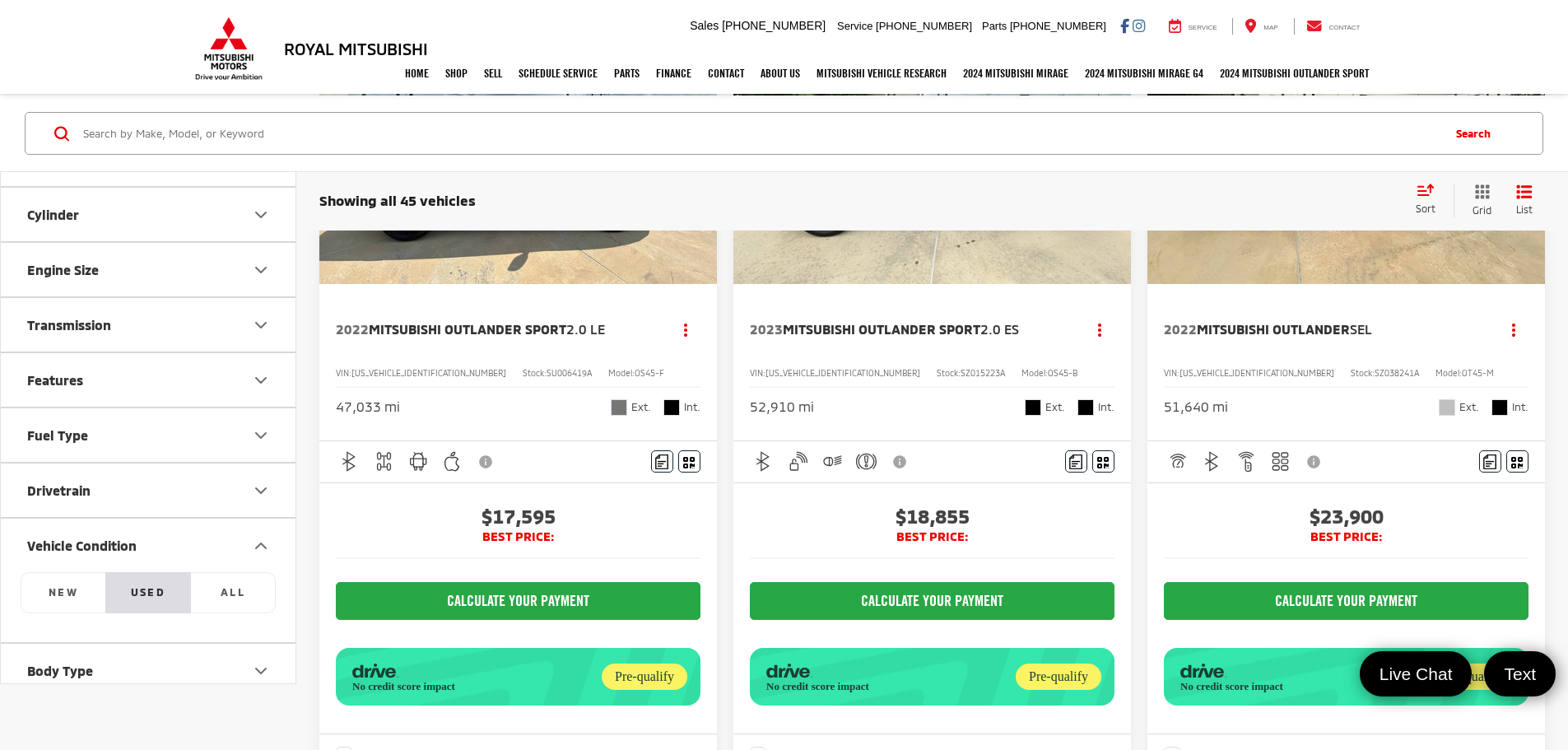
scroll to position [607, 0]
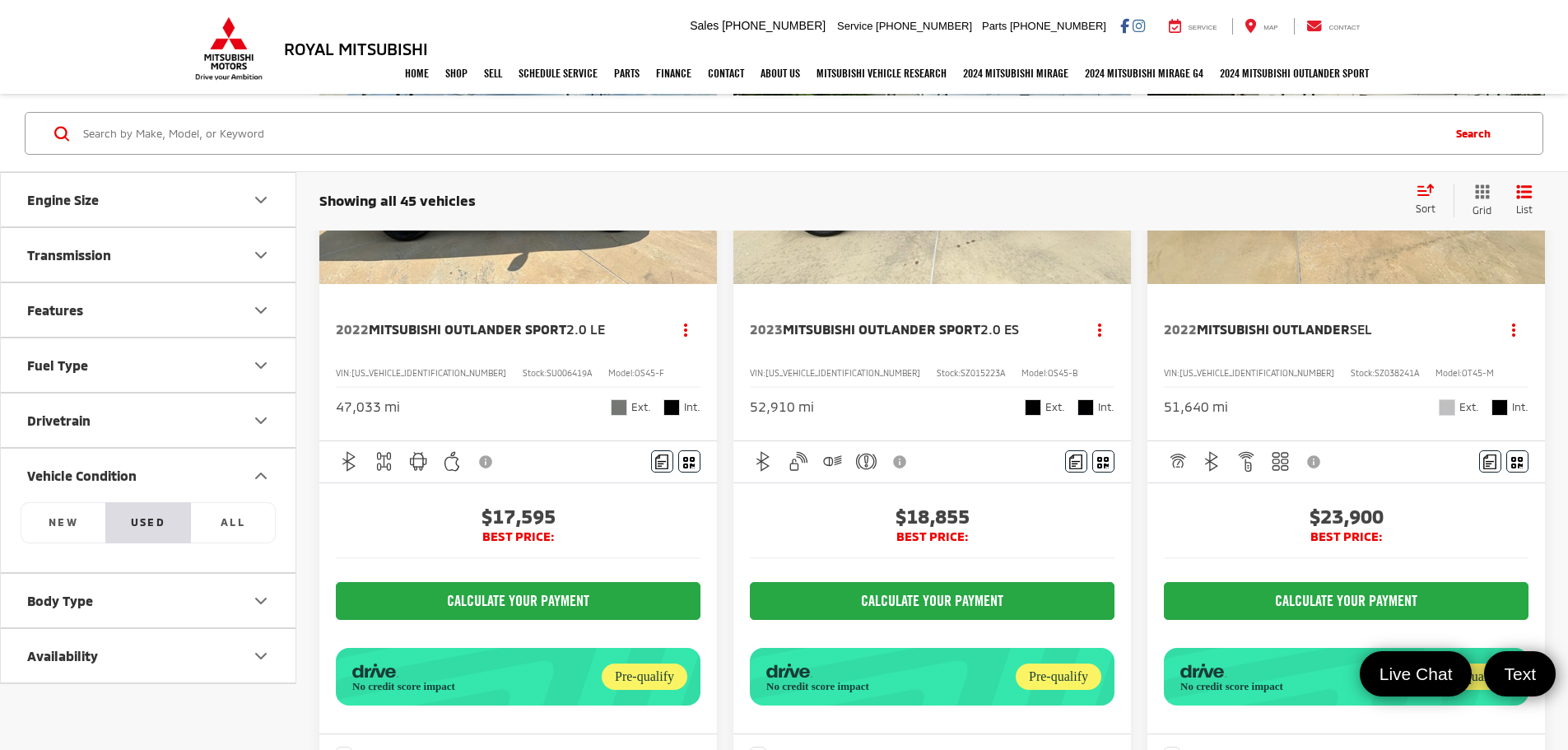
click at [263, 479] on icon "Vehicle Condition" at bounding box center [260, 475] width 19 height 19
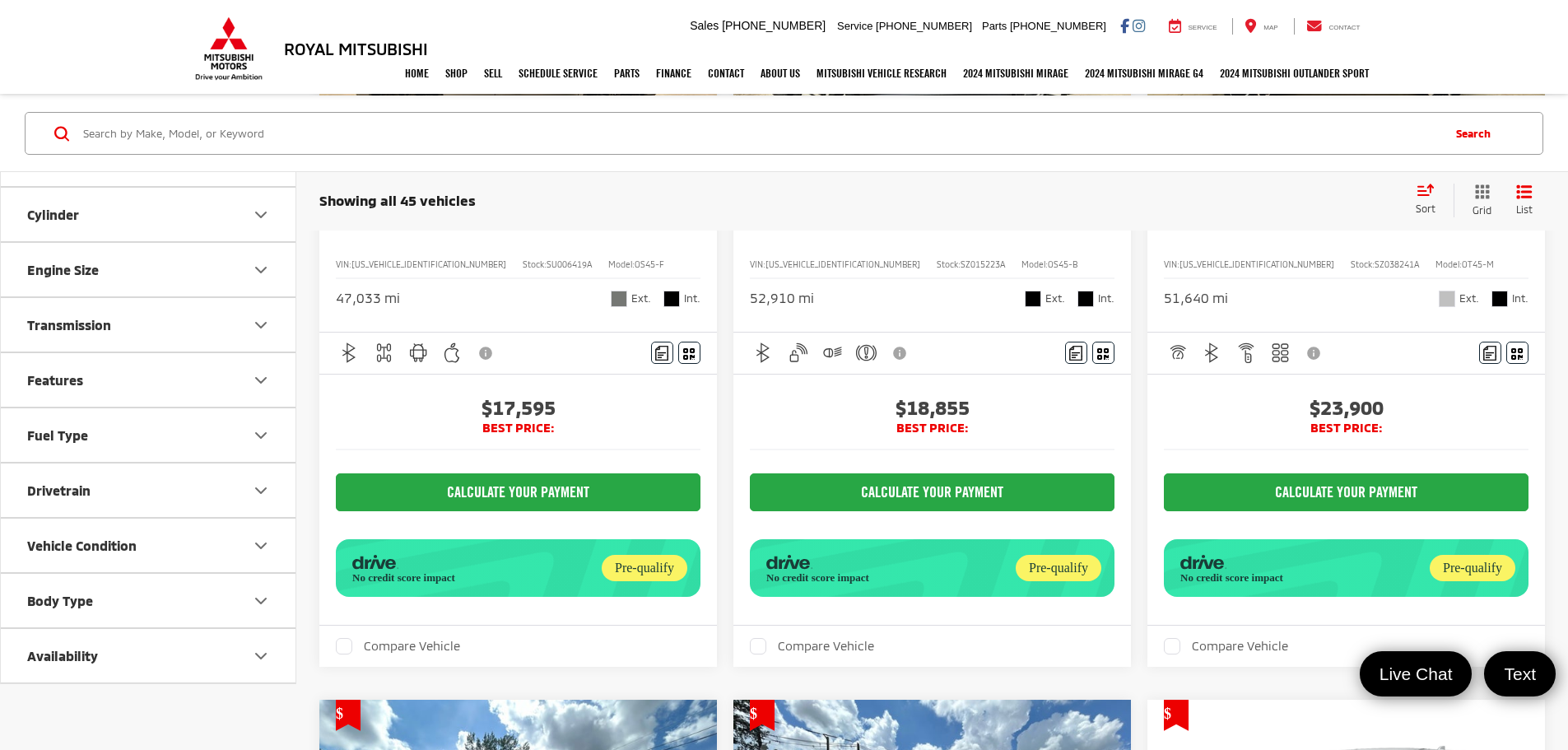
scroll to position [411, 0]
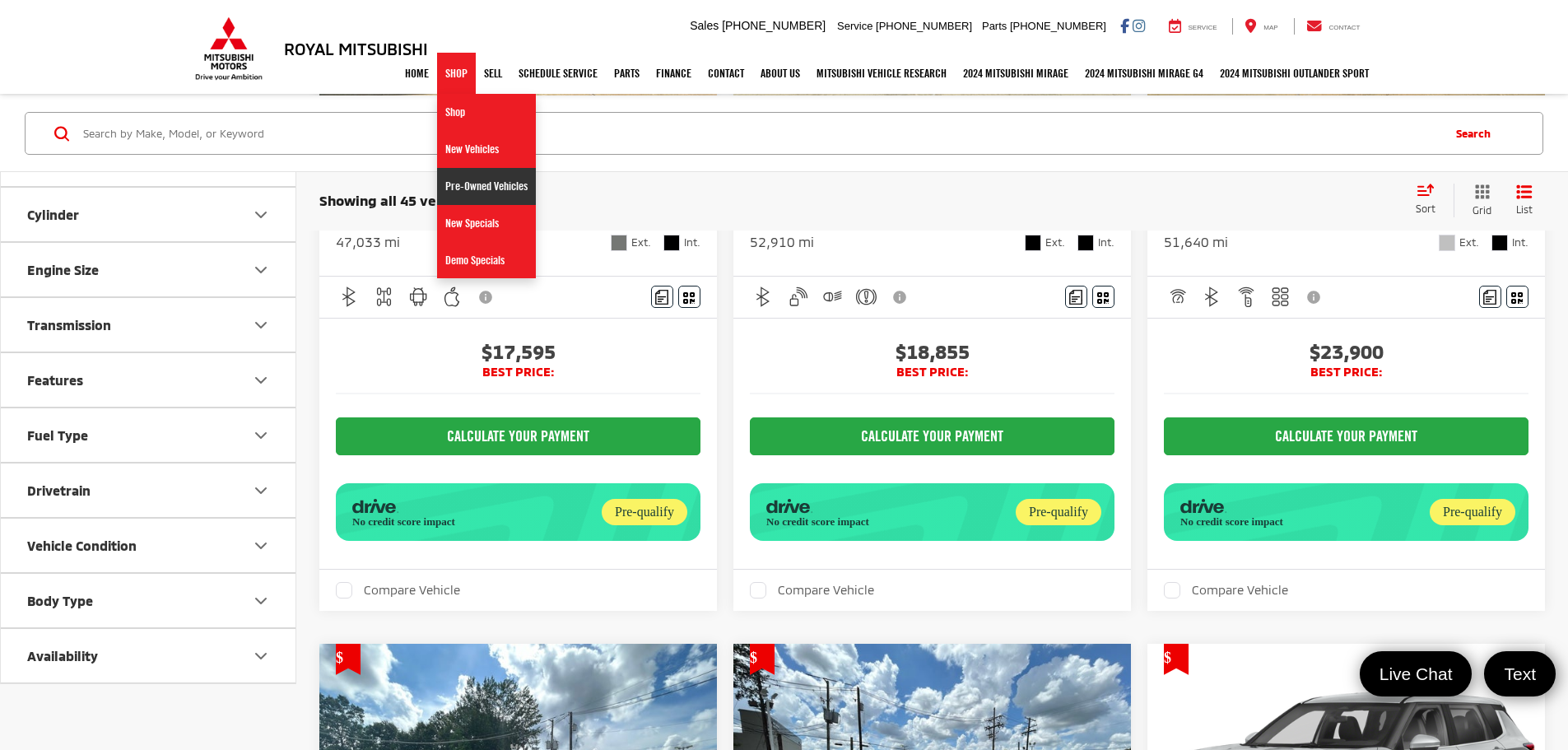
drag, startPoint x: 447, startPoint y: 181, endPoint x: 425, endPoint y: 181, distance: 22.0
click at [447, 181] on link "Pre-Owned Vehicles" at bounding box center [486, 186] width 99 height 37
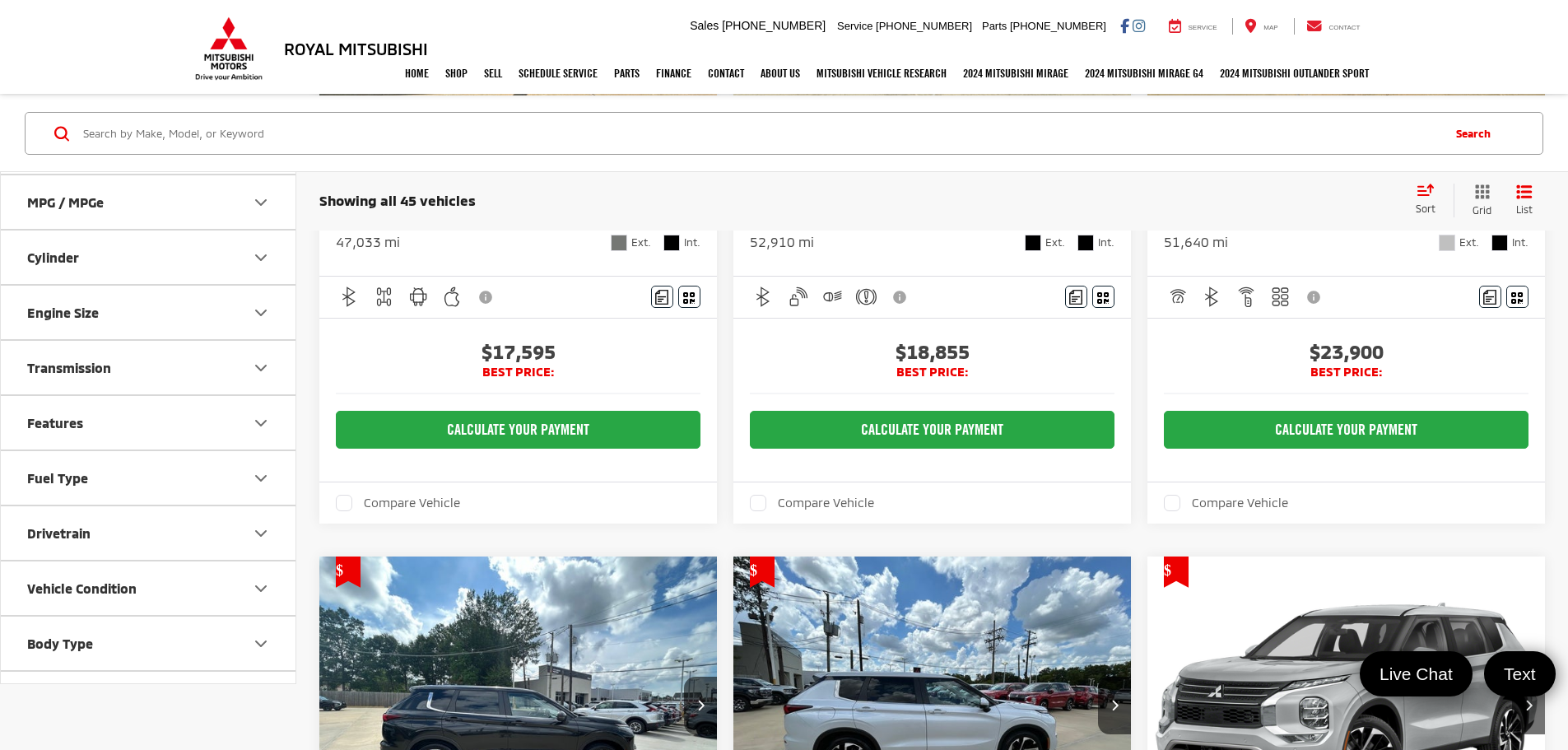
scroll to position [537, 0]
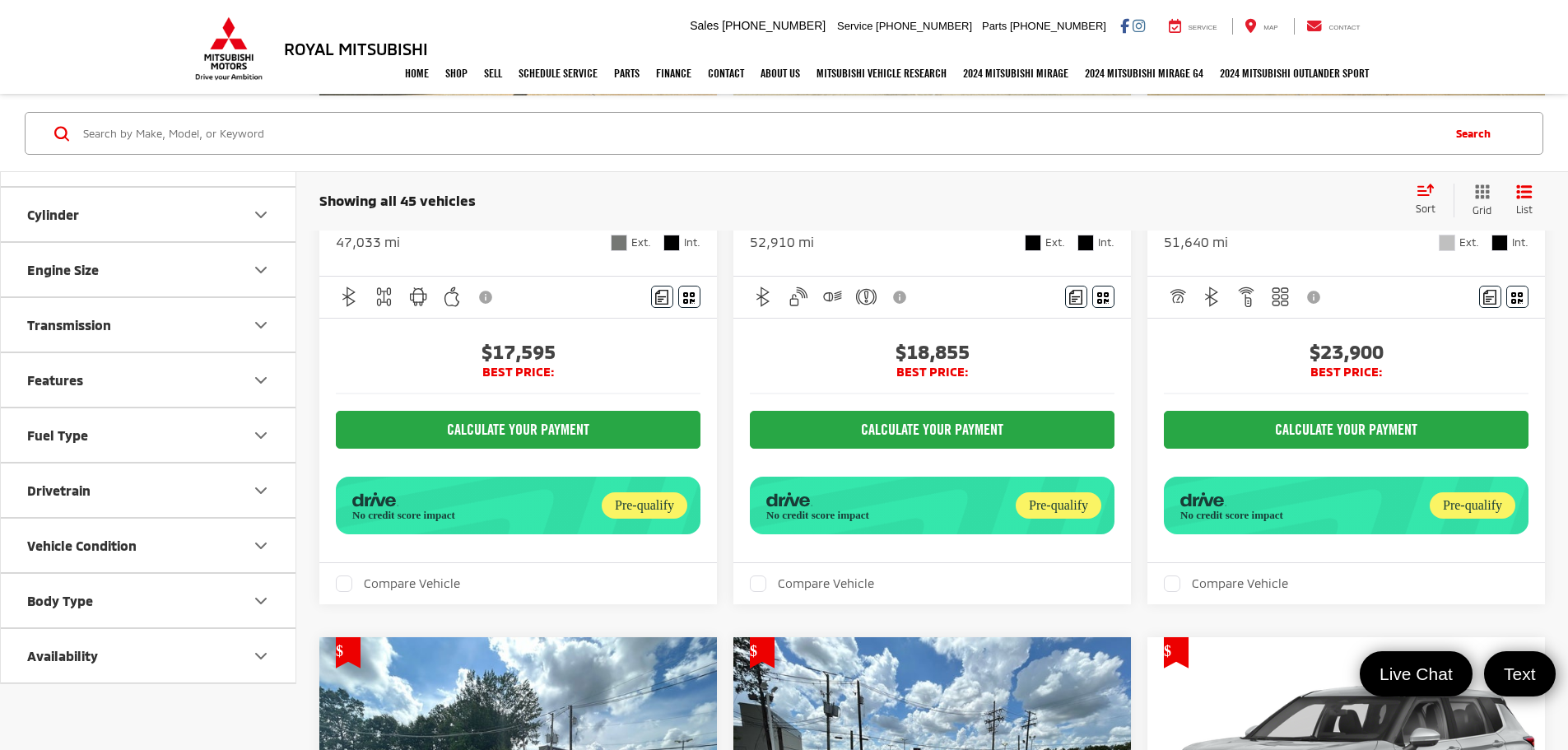
click at [142, 555] on button "Vehicle Condition" at bounding box center [149, 546] width 297 height 54
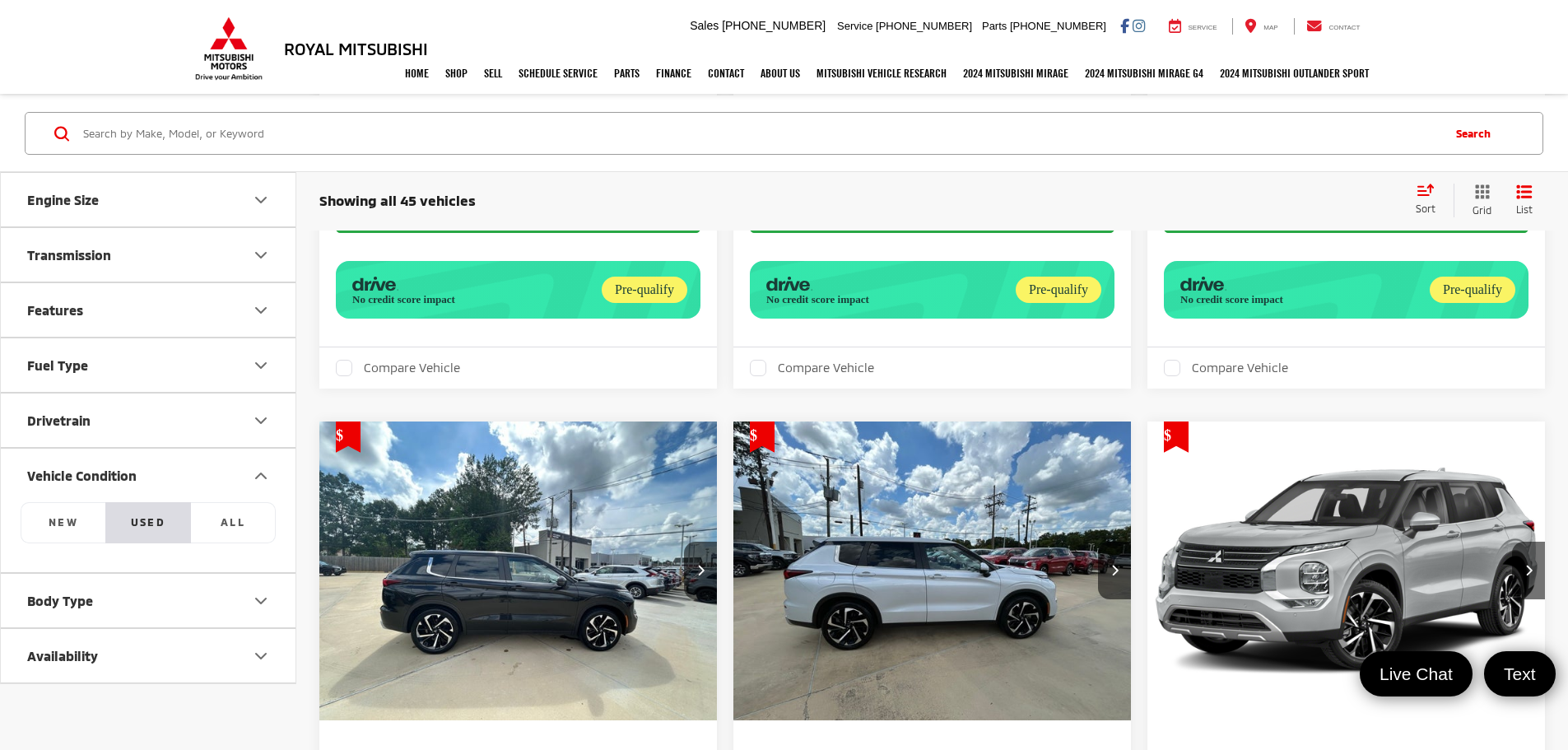
scroll to position [659, 0]
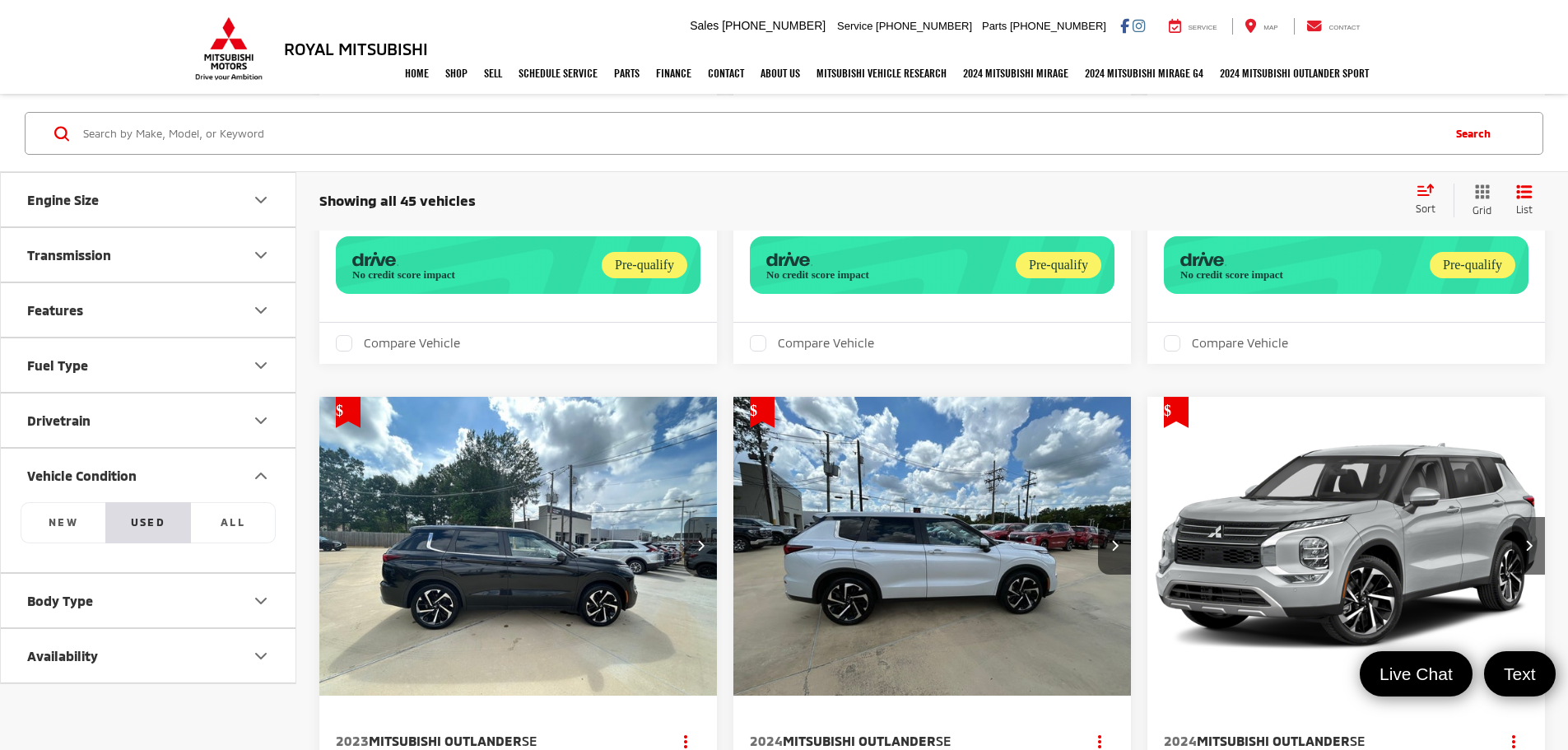
click at [138, 638] on button "Availability" at bounding box center [149, 656] width 297 height 54
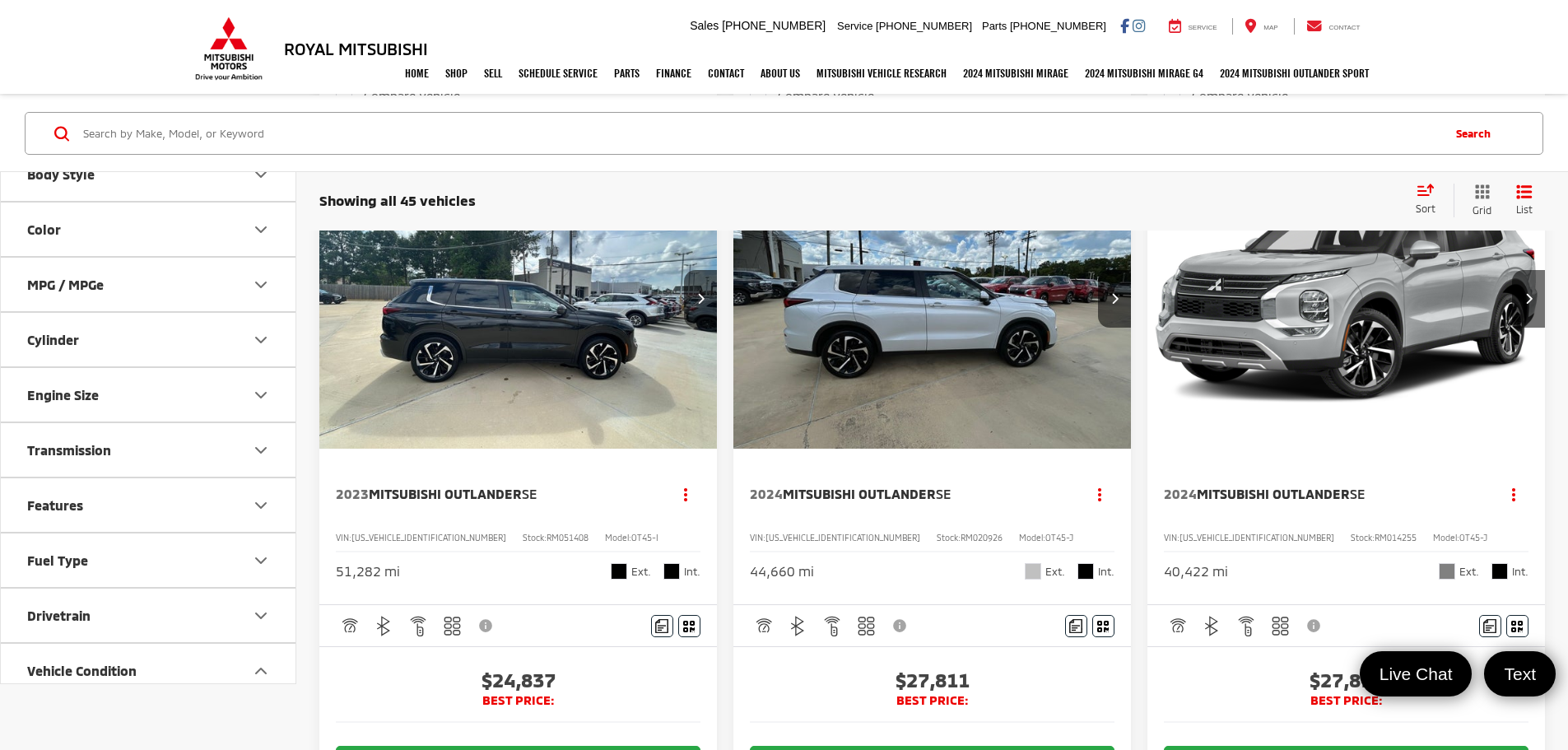
scroll to position [654, 0]
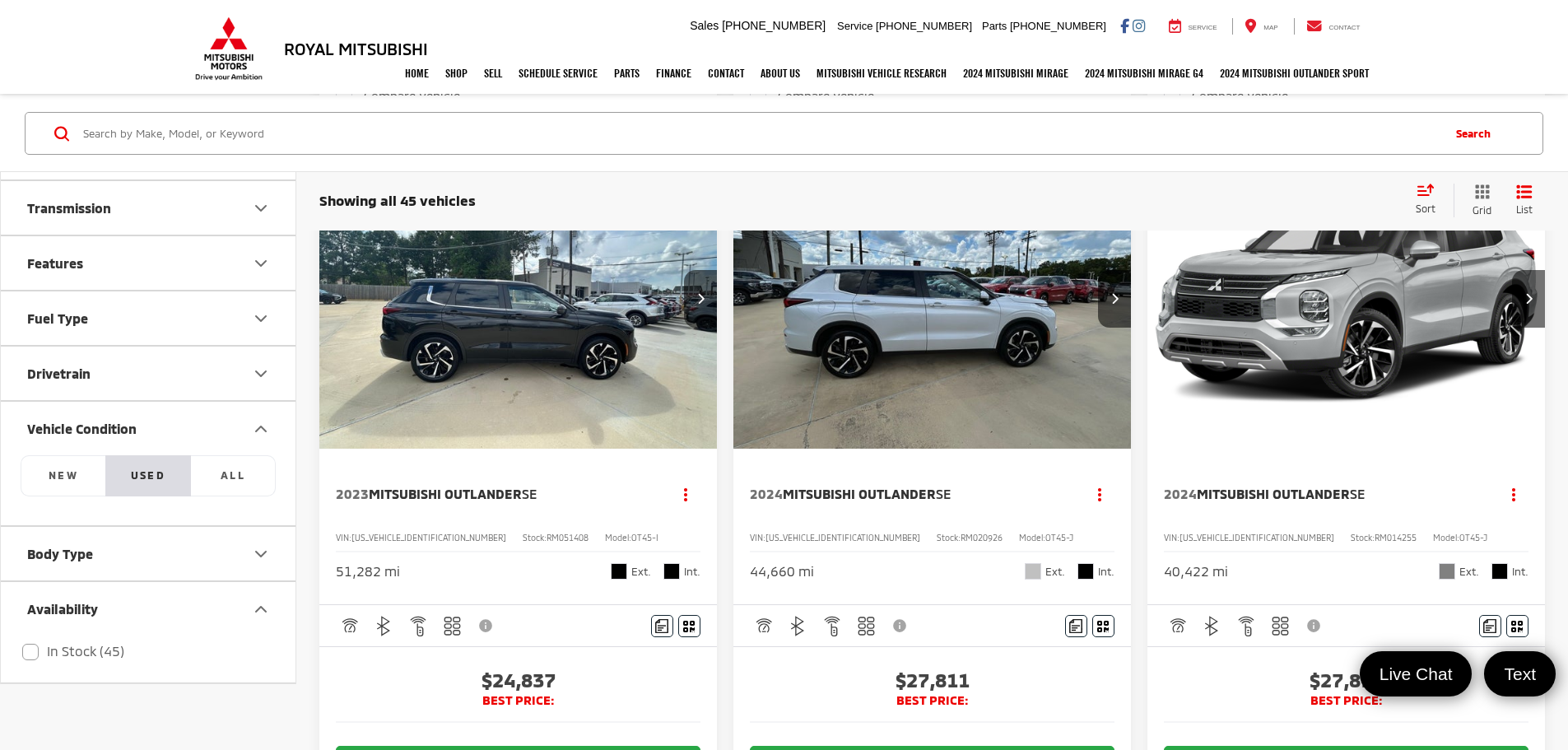
click at [243, 56] on div "Home Shop Shop New Vehicles Pre-Owned Vehicles New Specials Demo Specials Sell …" at bounding box center [784, 73] width 1185 height 41
click at [237, 64] on div "Home Shop Shop New Vehicles Pre-Owned Vehicles New Specials Demo Specials Sell …" at bounding box center [784, 73] width 1185 height 41
click at [310, 55] on div "Home Shop Shop New Vehicles Pre-Owned Vehicles New Specials Demo Specials Sell …" at bounding box center [784, 73] width 1185 height 41
click at [312, 46] on h3 "Royal Mitsubishi" at bounding box center [356, 48] width 144 height 18
click at [197, 54] on img at bounding box center [229, 49] width 74 height 64
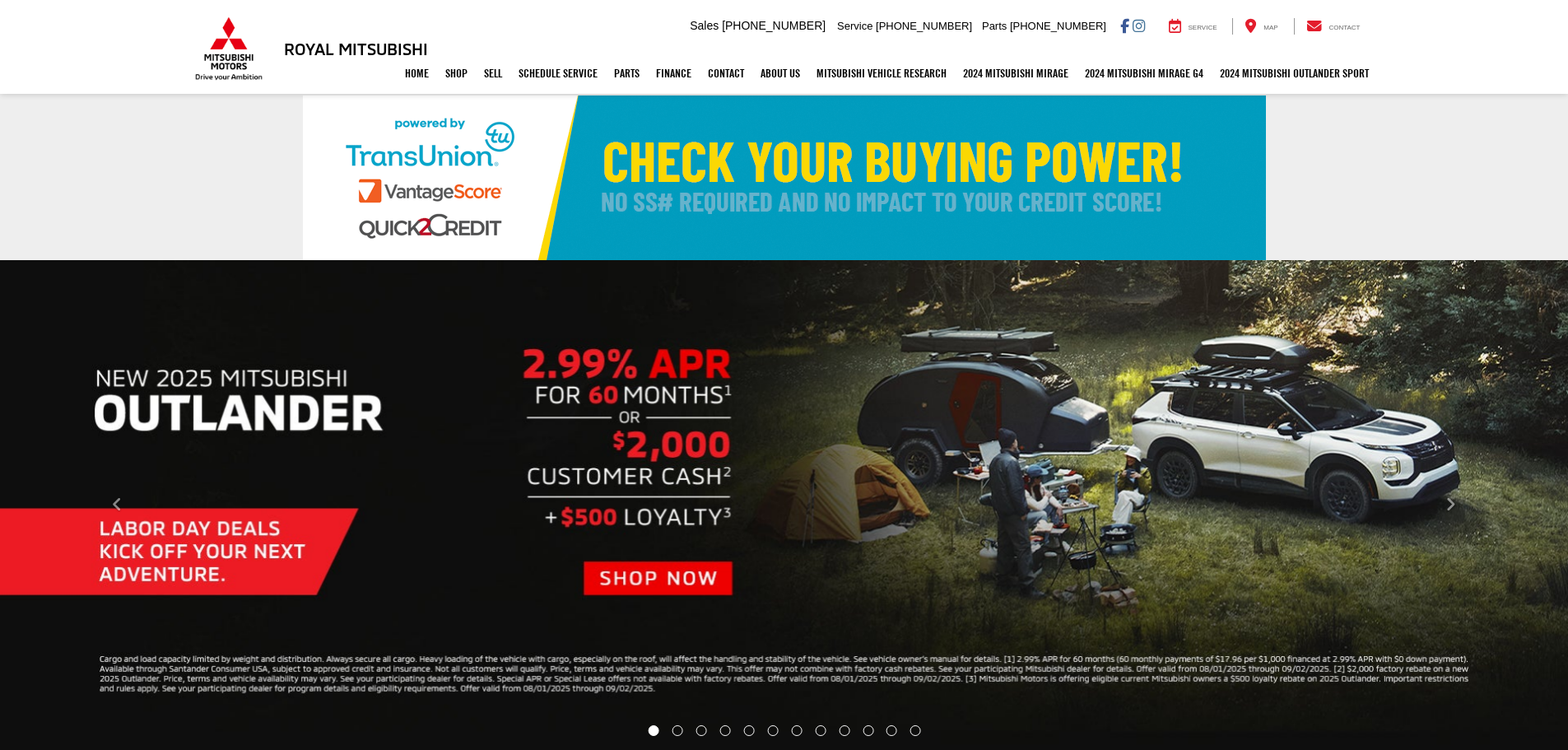
select select "Mitsubishi"
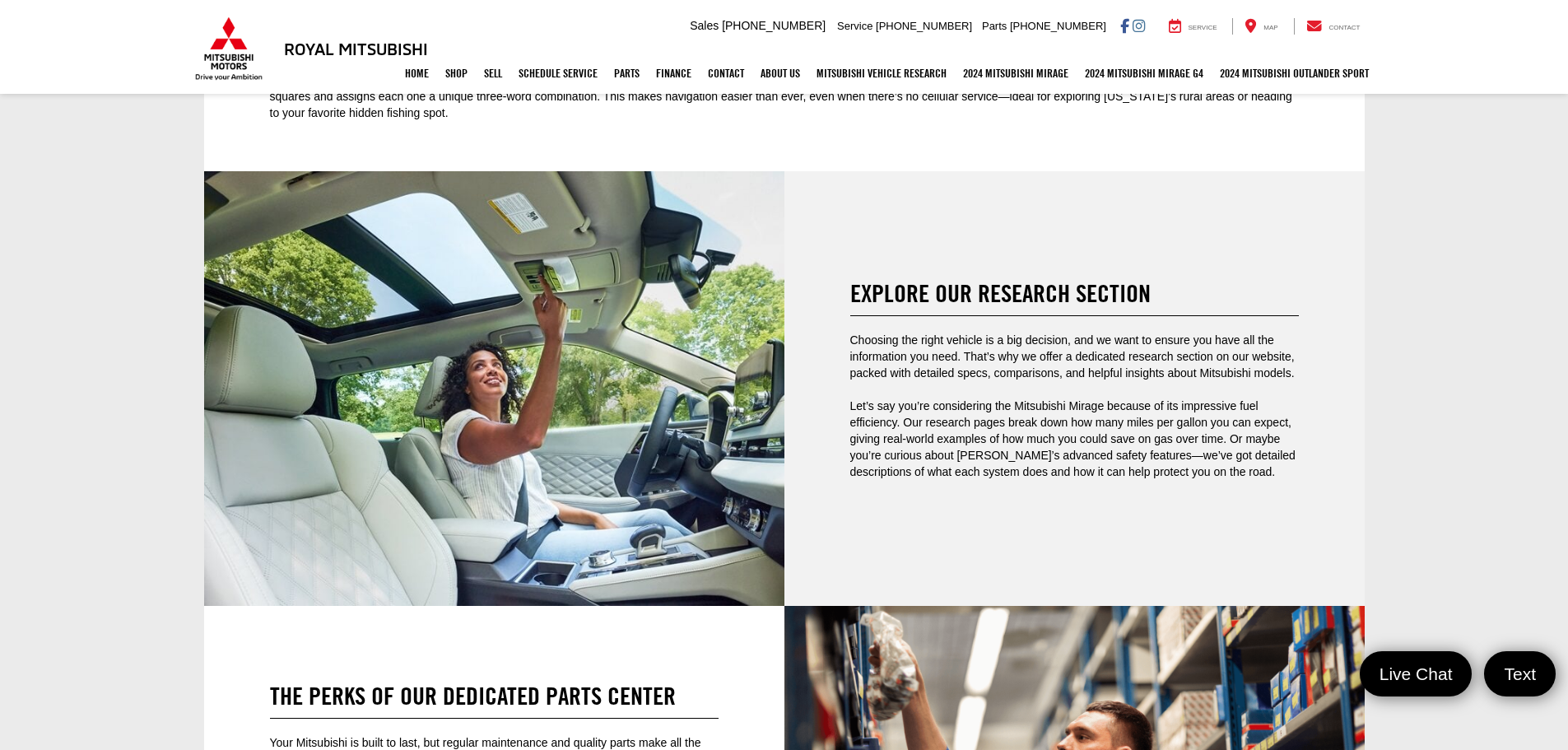
scroll to position [3623, 0]
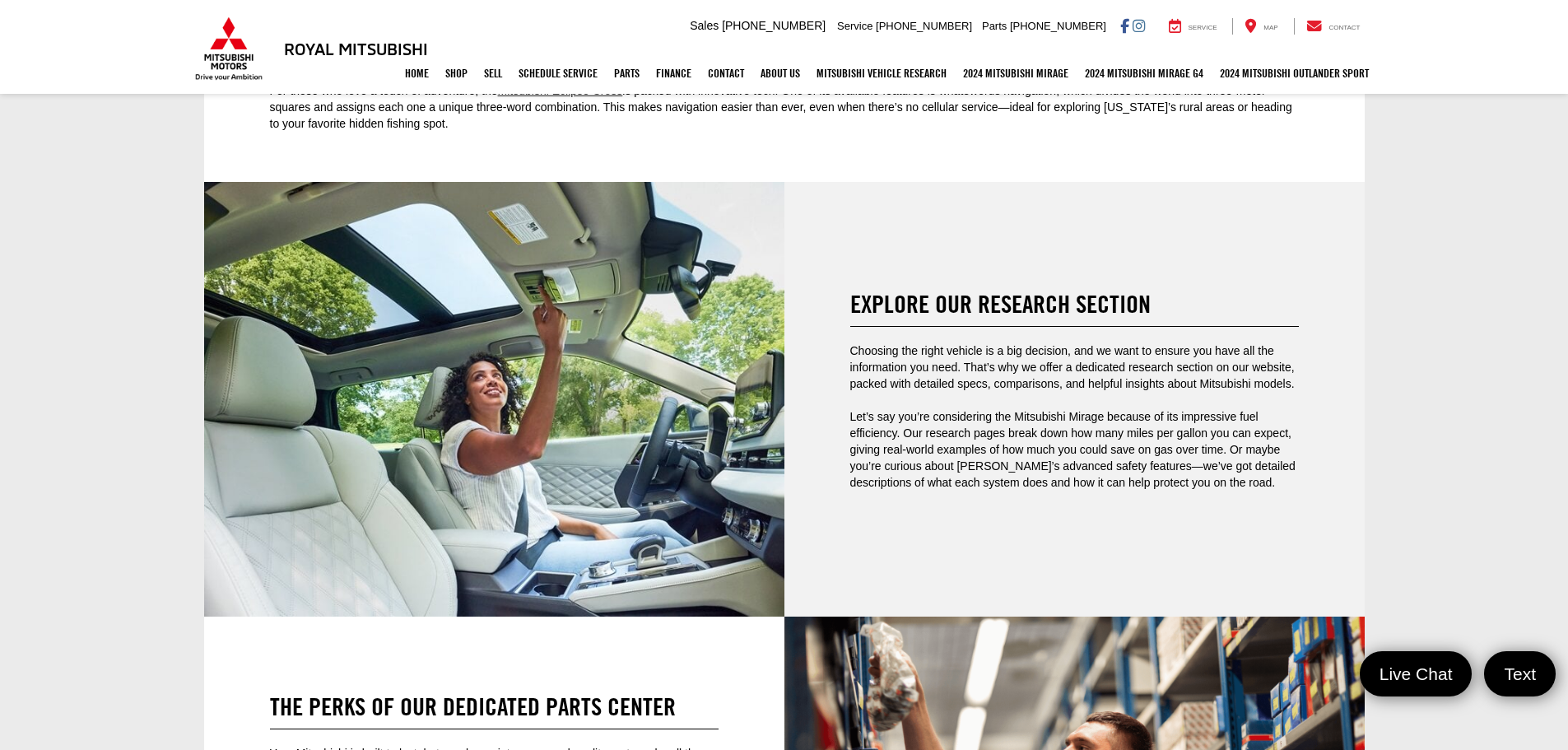
click at [1054, 410] on span "Let’s say you’re considering the Mitsubishi Mirage because of its impressive fu…" at bounding box center [1073, 450] width 446 height 79
click at [974, 460] on span "Let’s say you’re considering the Mitsubishi Mirage because of its impressive fu…" at bounding box center [1073, 450] width 446 height 79
click at [965, 291] on h2 "Explore Our Research Section" at bounding box center [1074, 304] width 448 height 27
click at [896, 359] on p "Choosing the right vehicle is a big decision, and we want to ensure you have al…" at bounding box center [1074, 367] width 448 height 50
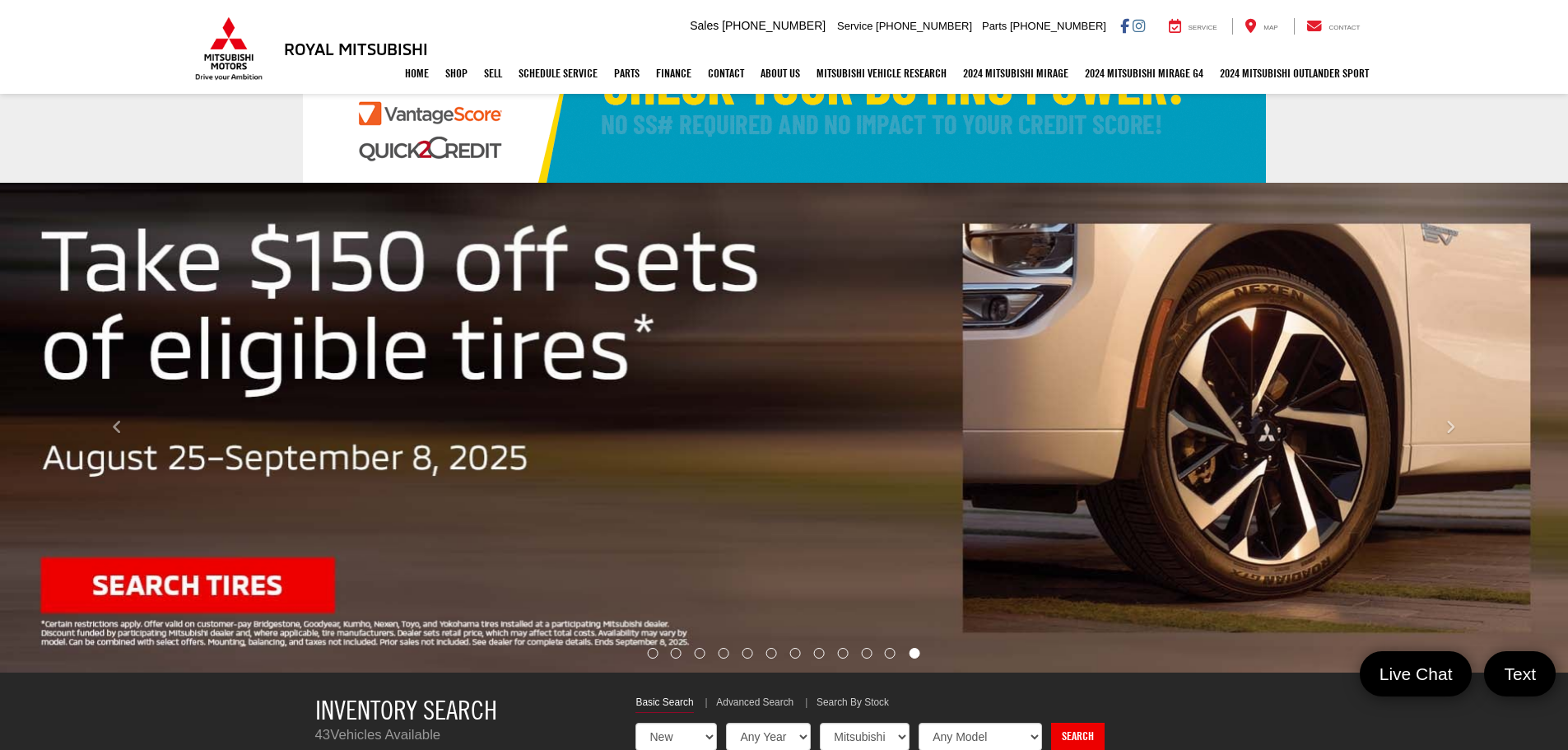
scroll to position [0, 0]
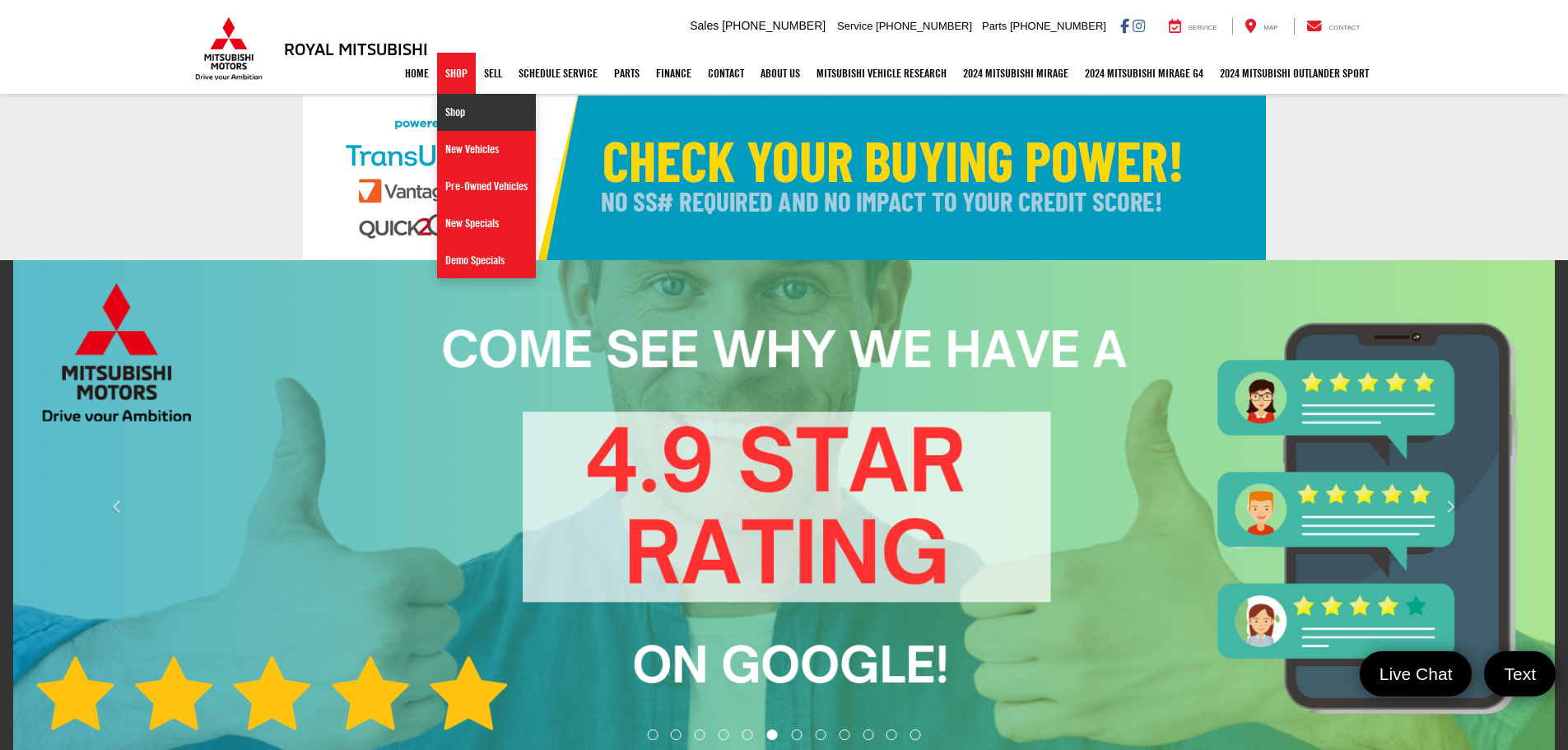
click at [447, 120] on link "Shop" at bounding box center [486, 112] width 99 height 37
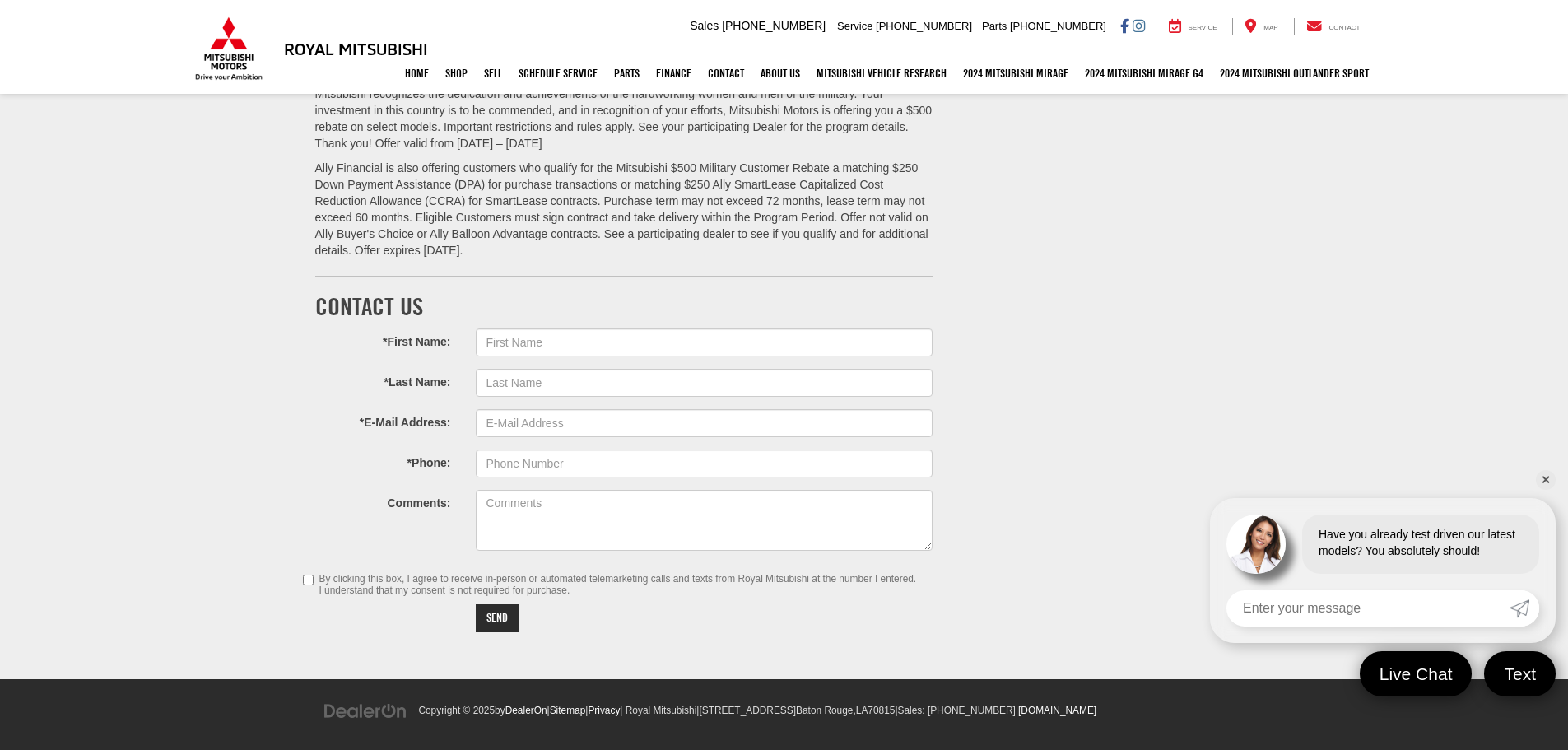
scroll to position [199, 0]
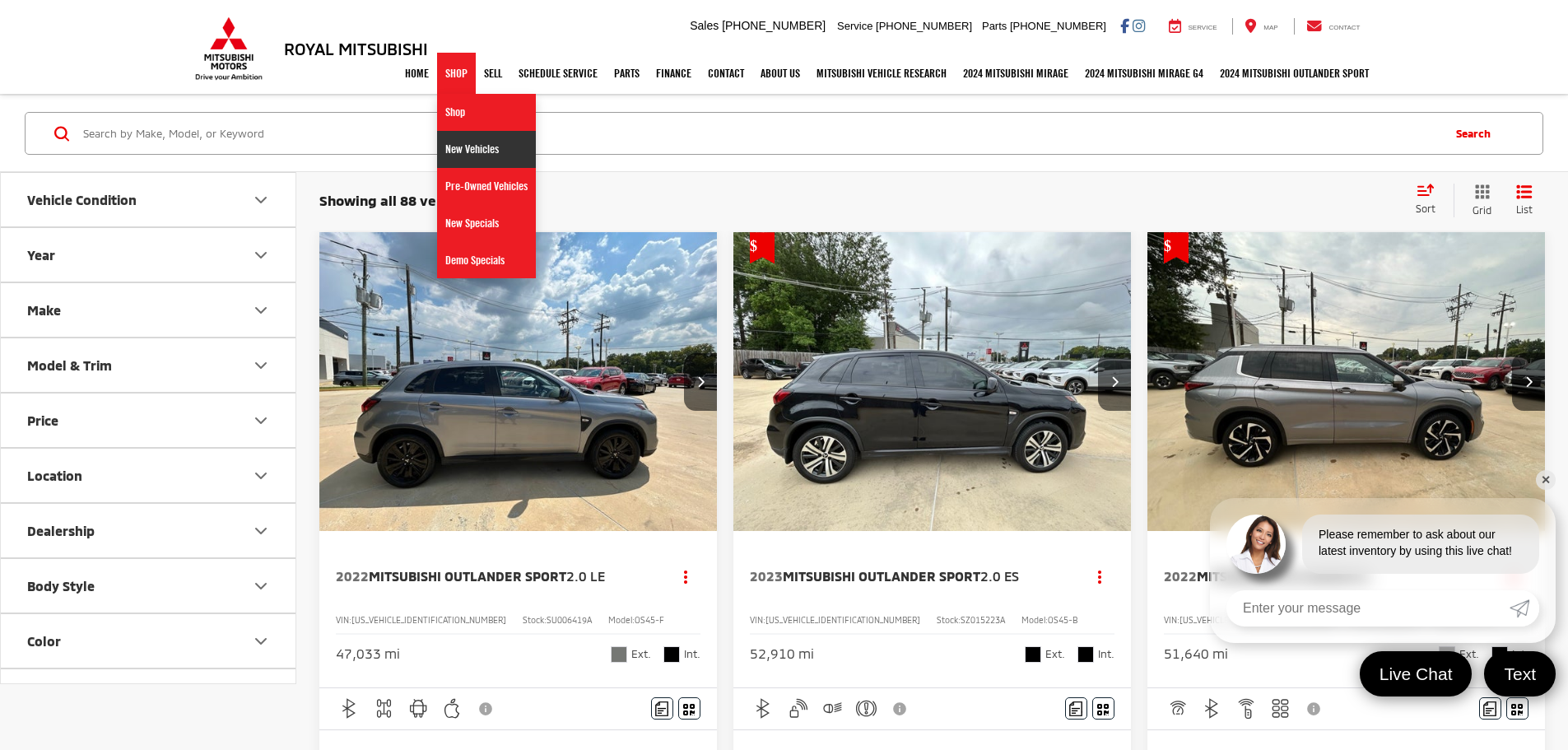
click at [454, 158] on link "New Vehicles" at bounding box center [486, 149] width 99 height 37
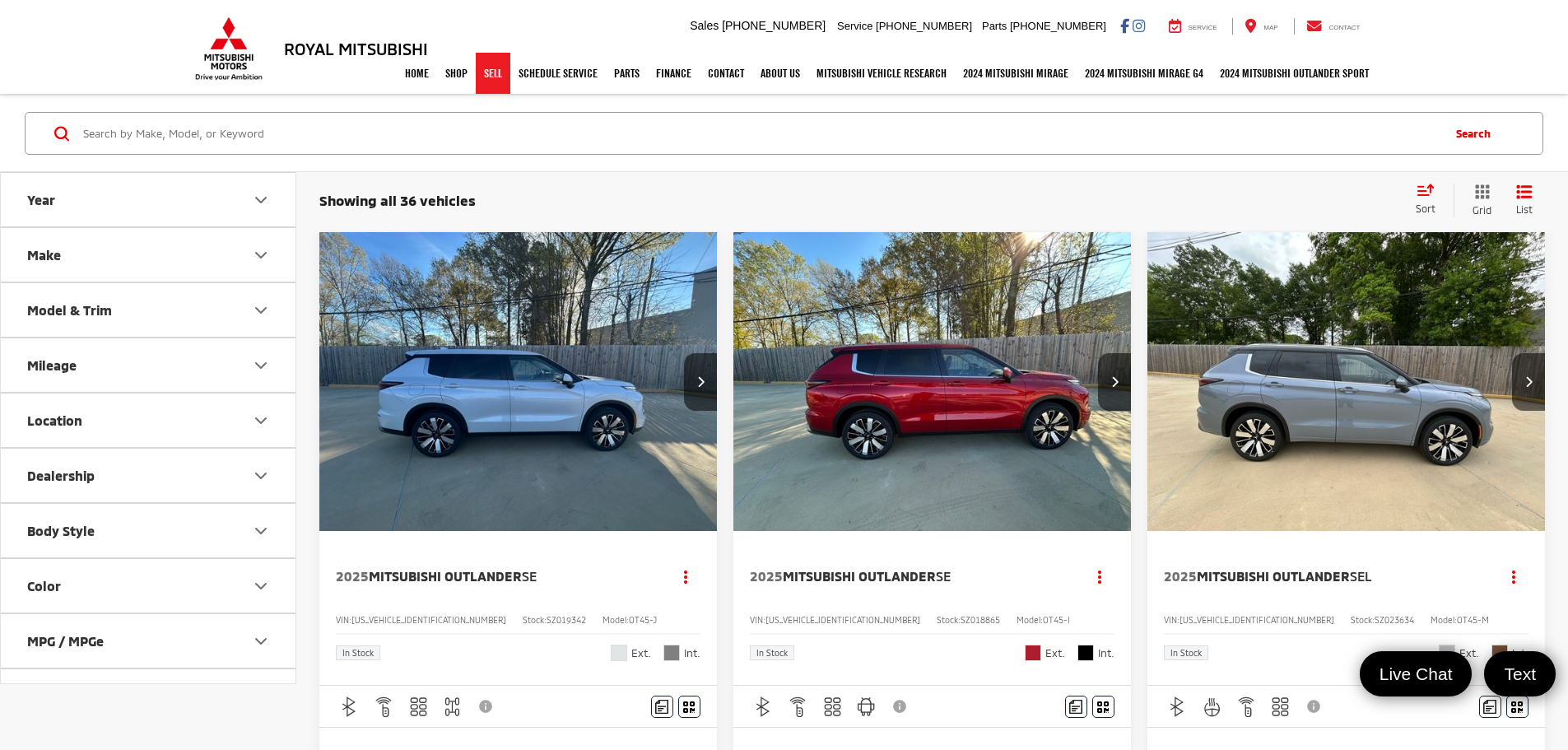
click at [479, 78] on link "Sell" at bounding box center [493, 73] width 35 height 41
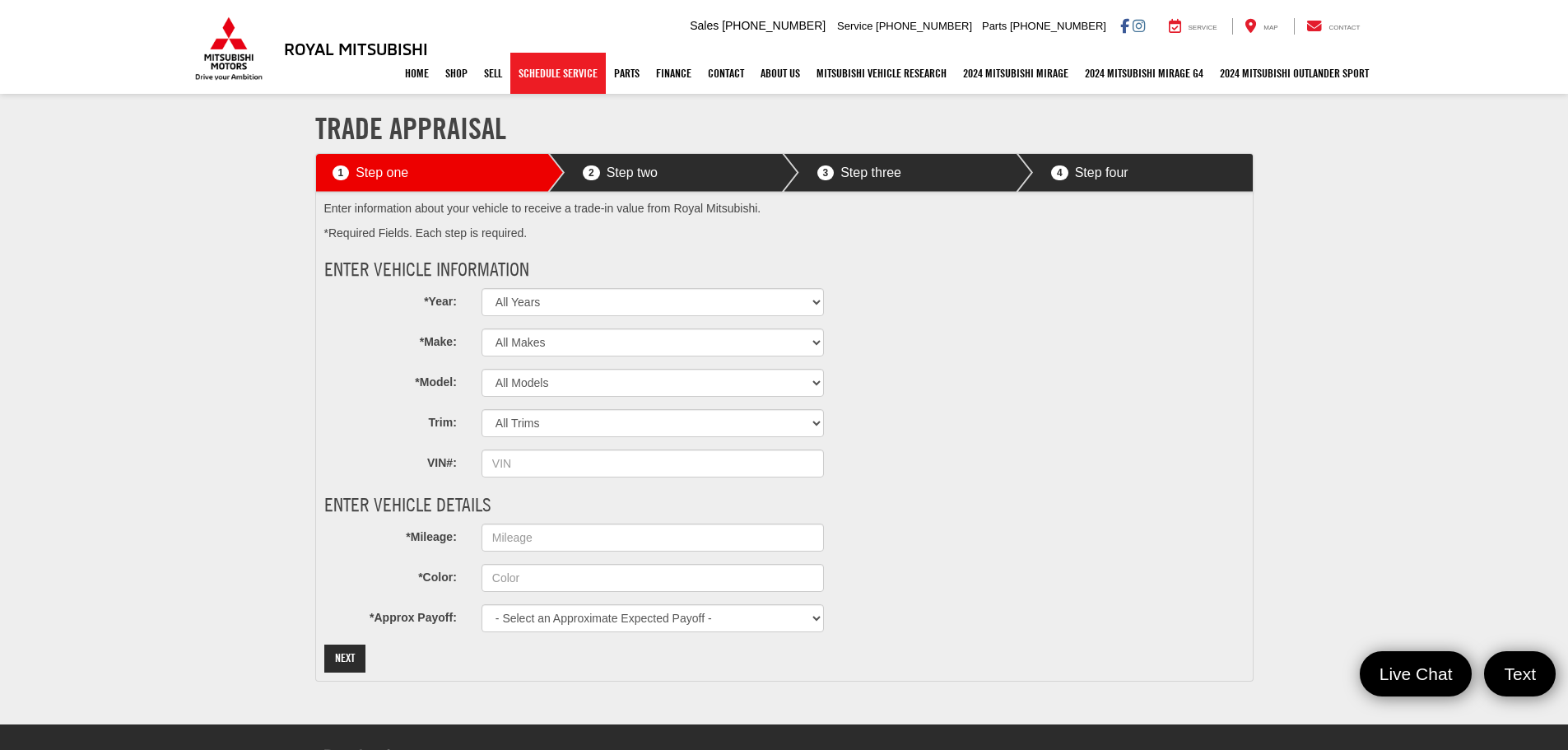
click at [532, 83] on link "Schedule Service" at bounding box center [558, 73] width 95 height 41
click at [623, 85] on link "Parts" at bounding box center [627, 73] width 42 height 41
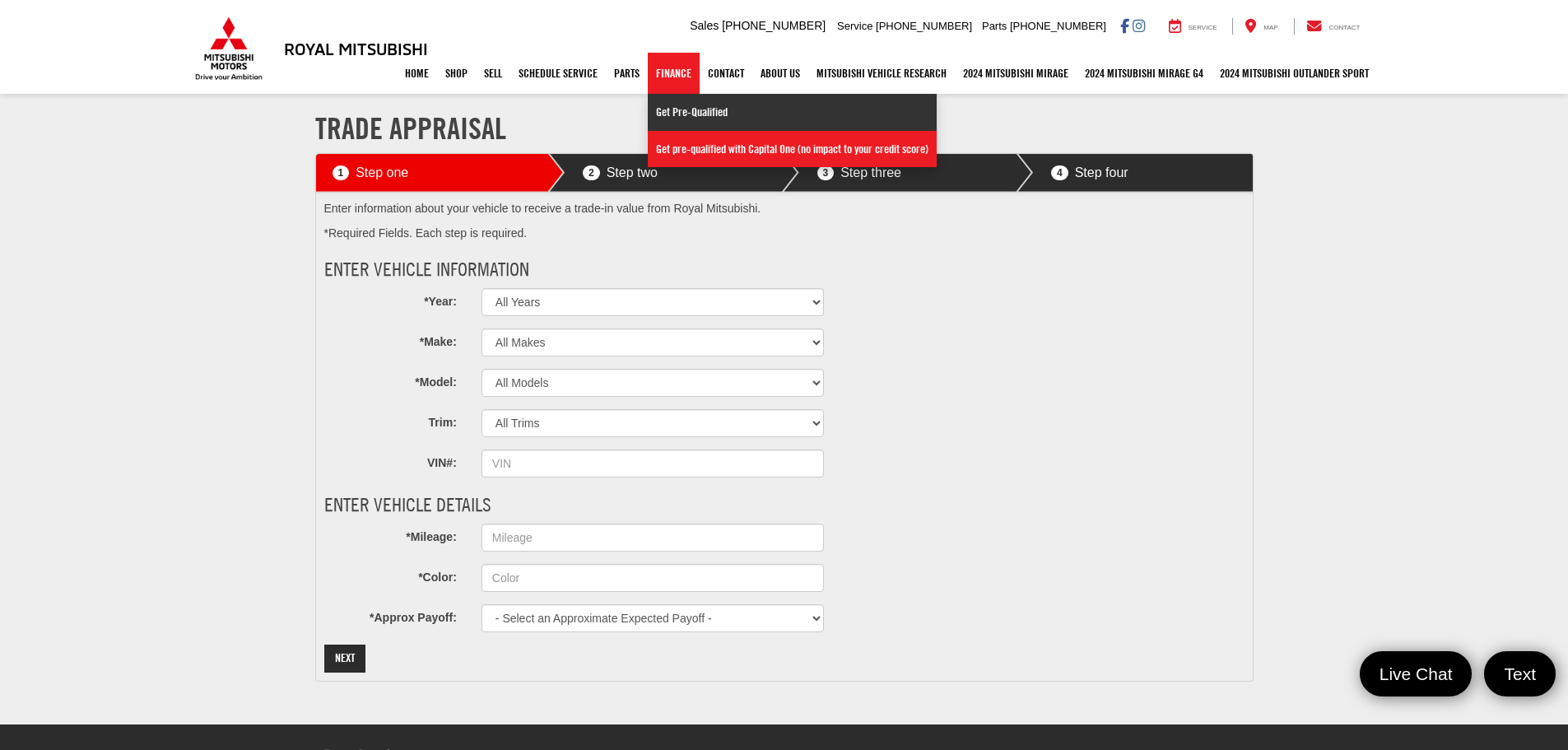
click at [662, 103] on link "Get Pre-Qualified" at bounding box center [792, 112] width 289 height 37
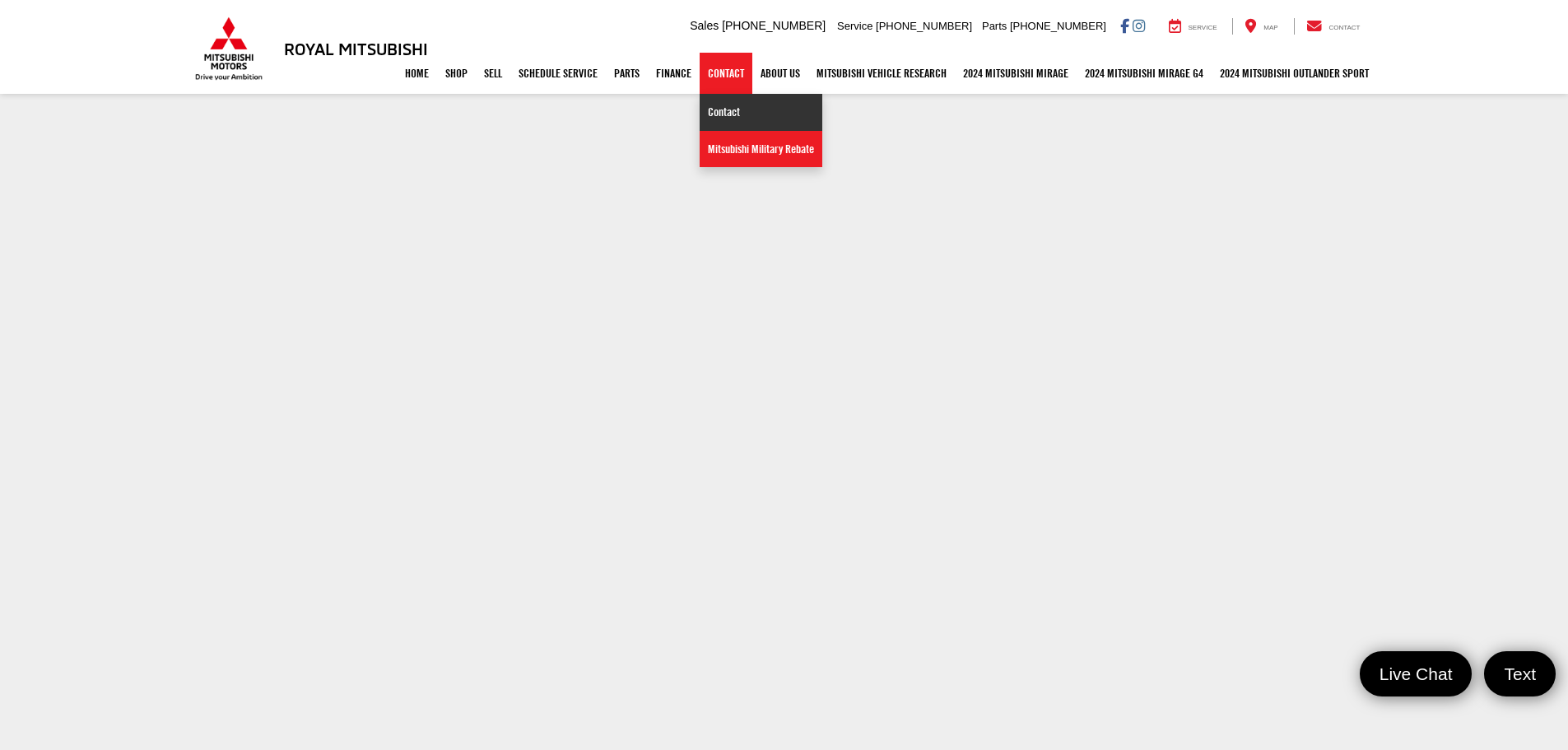
click at [722, 104] on link "Contact" at bounding box center [761, 112] width 123 height 37
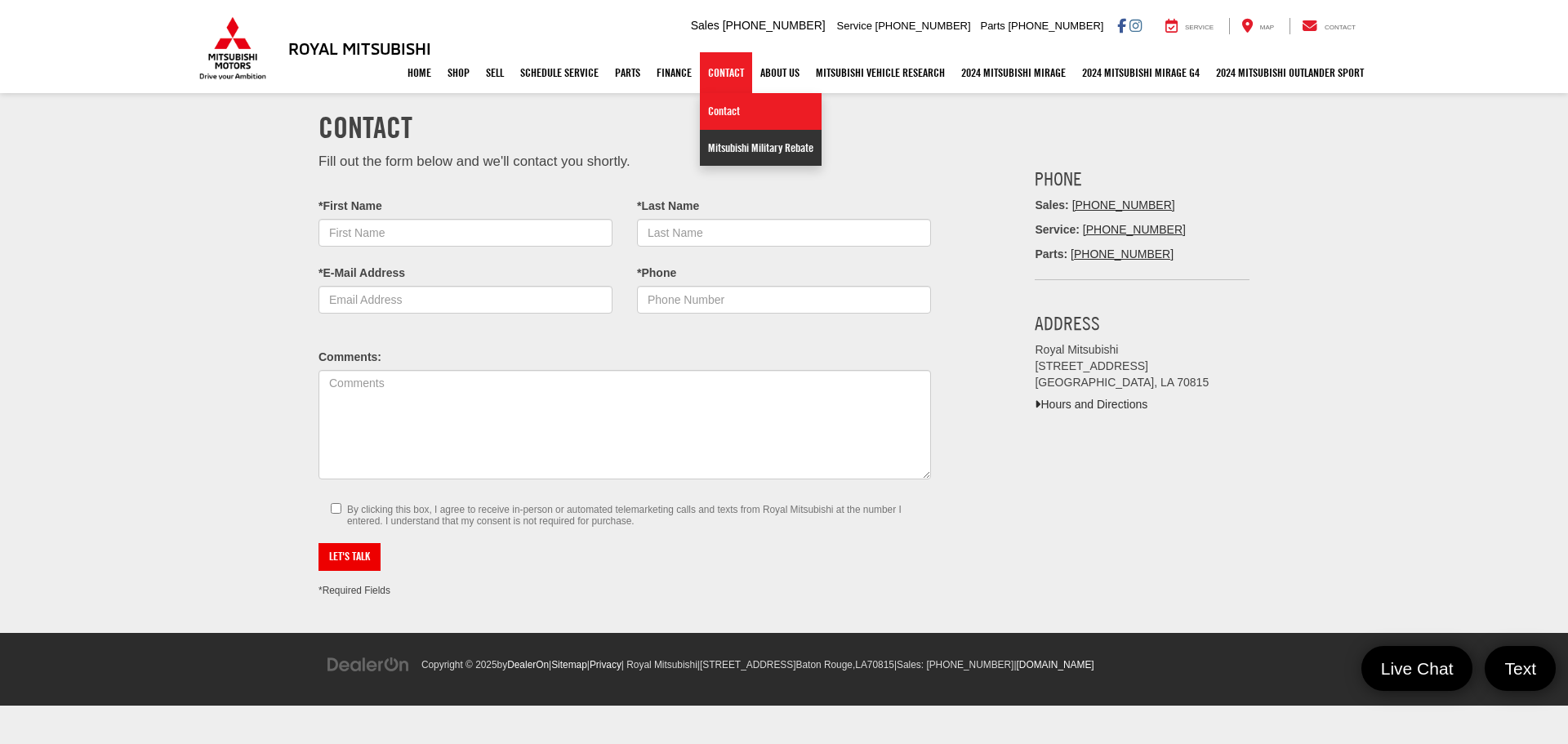
click at [725, 148] on link "Mitsubishi Military Rebate" at bounding box center [761, 147] width 122 height 36
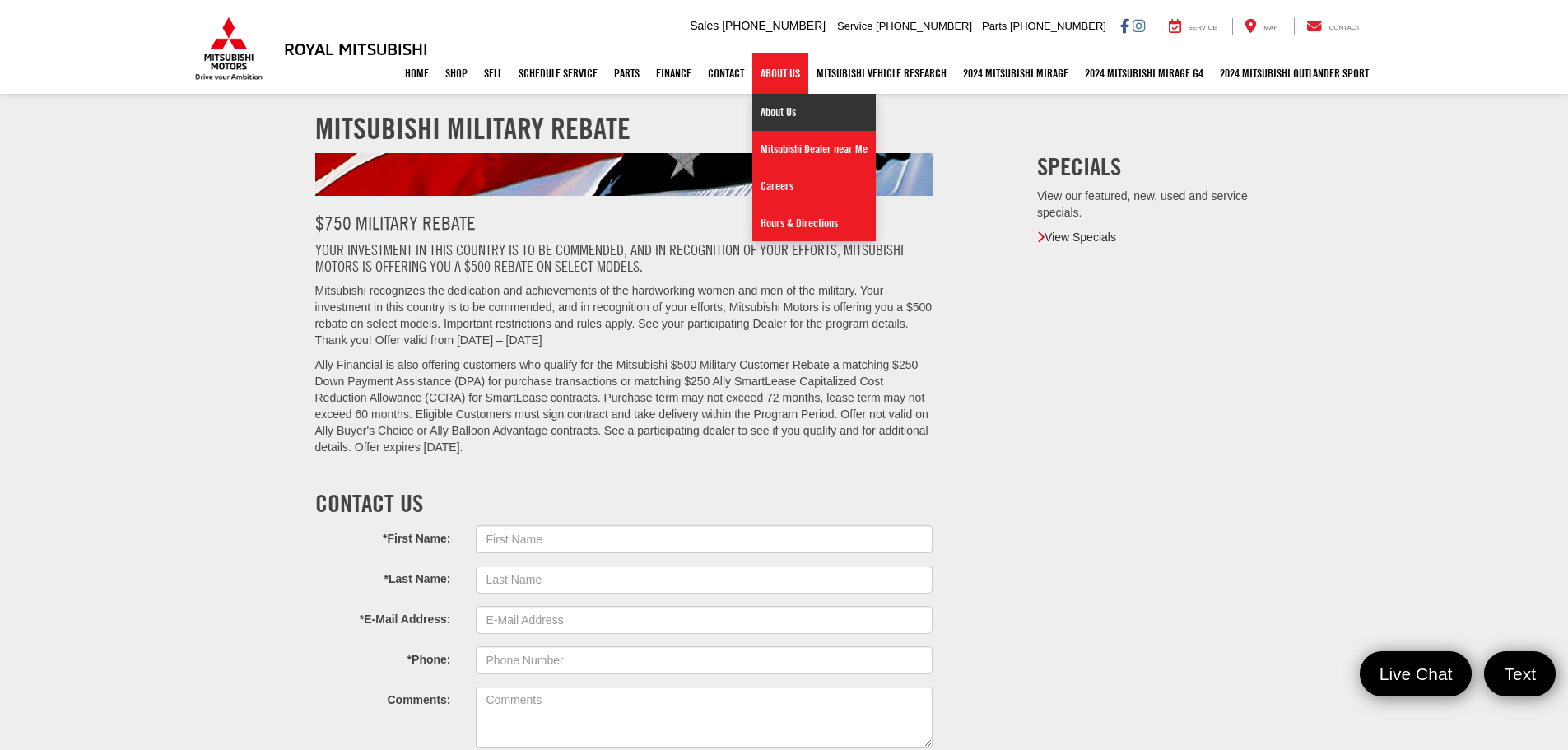
click at [780, 103] on link "About Us" at bounding box center [814, 112] width 124 height 37
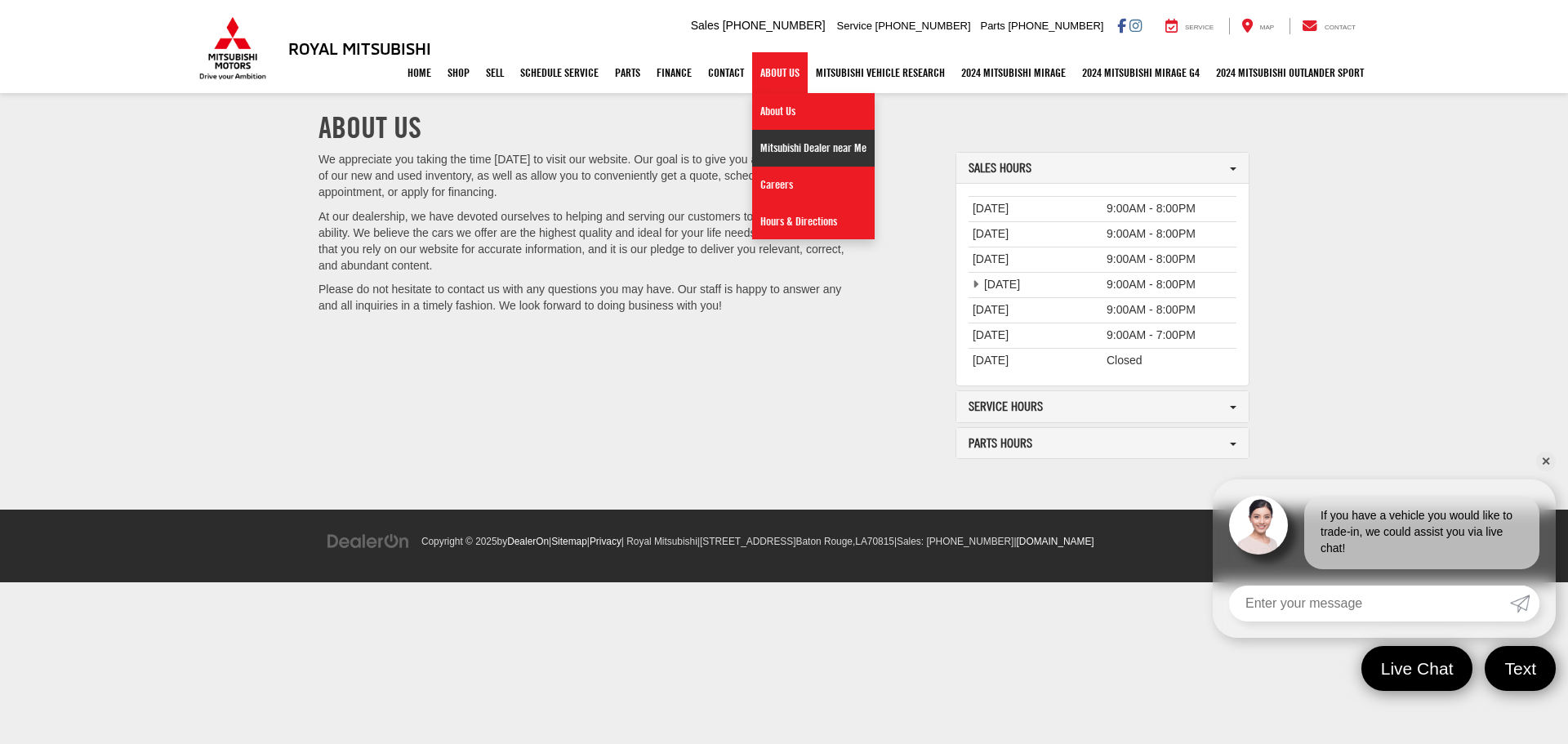
click at [763, 153] on link "Mitsubishi Dealer near Me" at bounding box center [813, 148] width 123 height 37
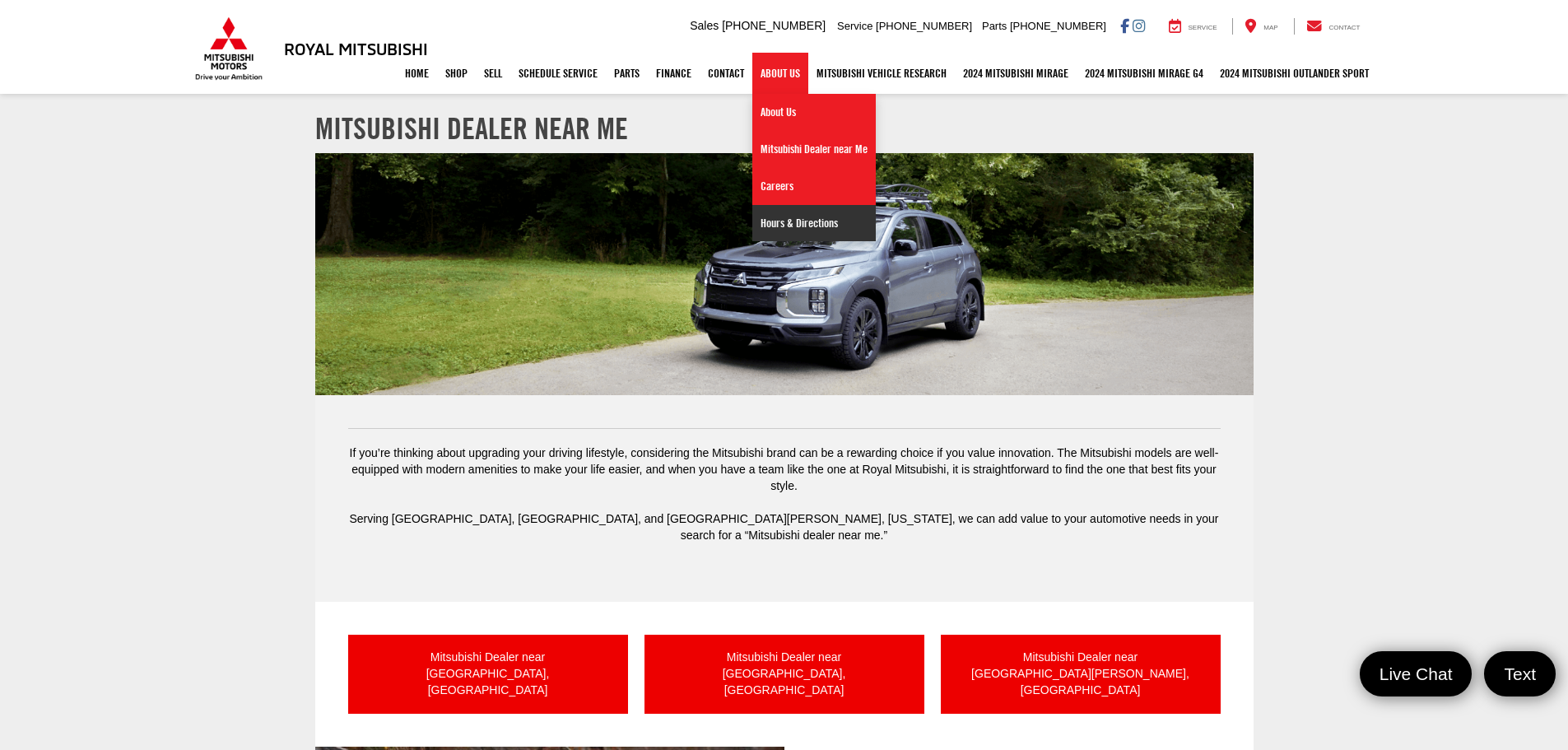
click at [755, 221] on link "Hours & Directions" at bounding box center [814, 222] width 124 height 36
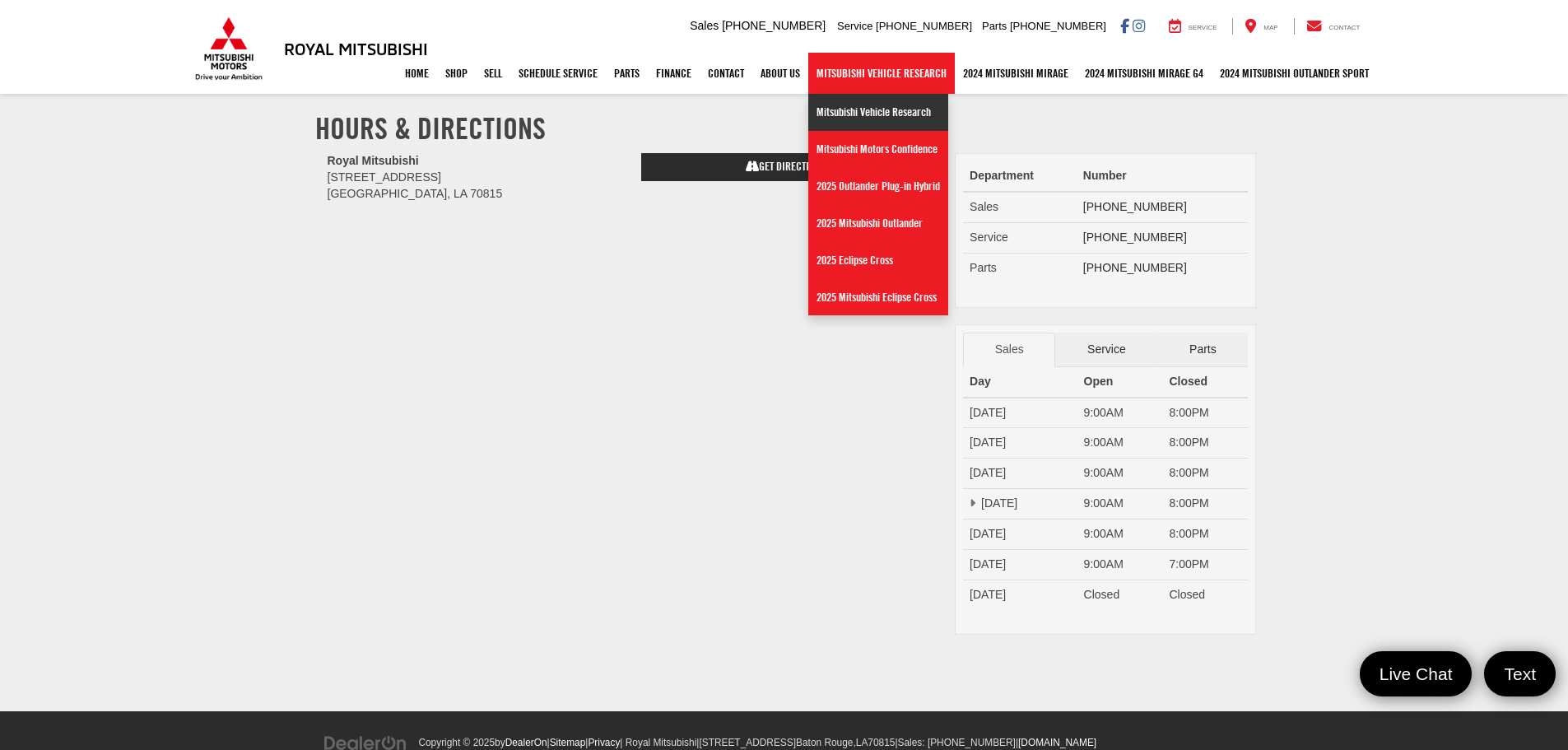
click at [842, 120] on link "Mitsubishi Vehicle Research" at bounding box center [878, 112] width 140 height 37
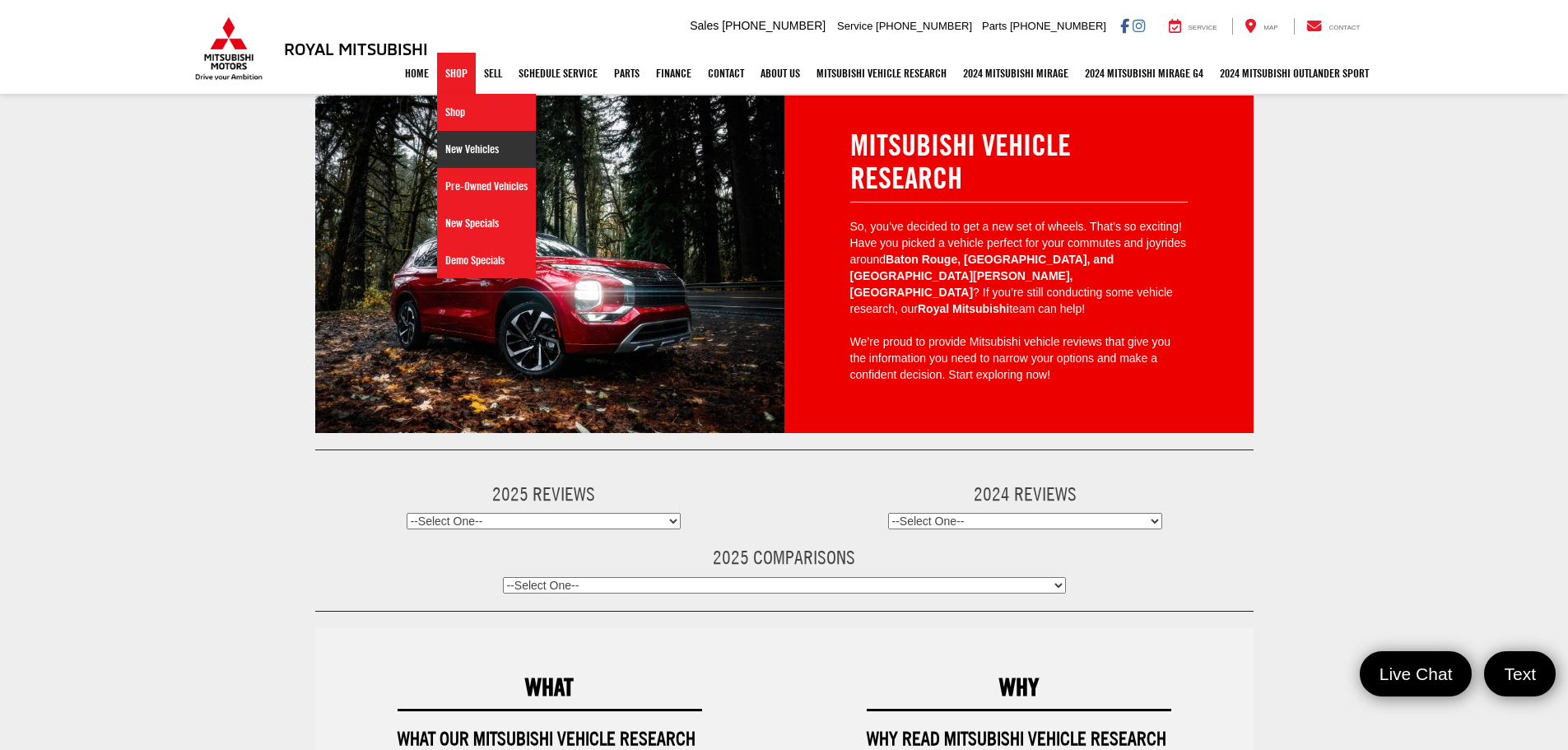
drag, startPoint x: 444, startPoint y: 155, endPoint x: 444, endPoint y: 163, distance: 8.0
click at [444, 155] on link "New Vehicles" at bounding box center [486, 149] width 99 height 37
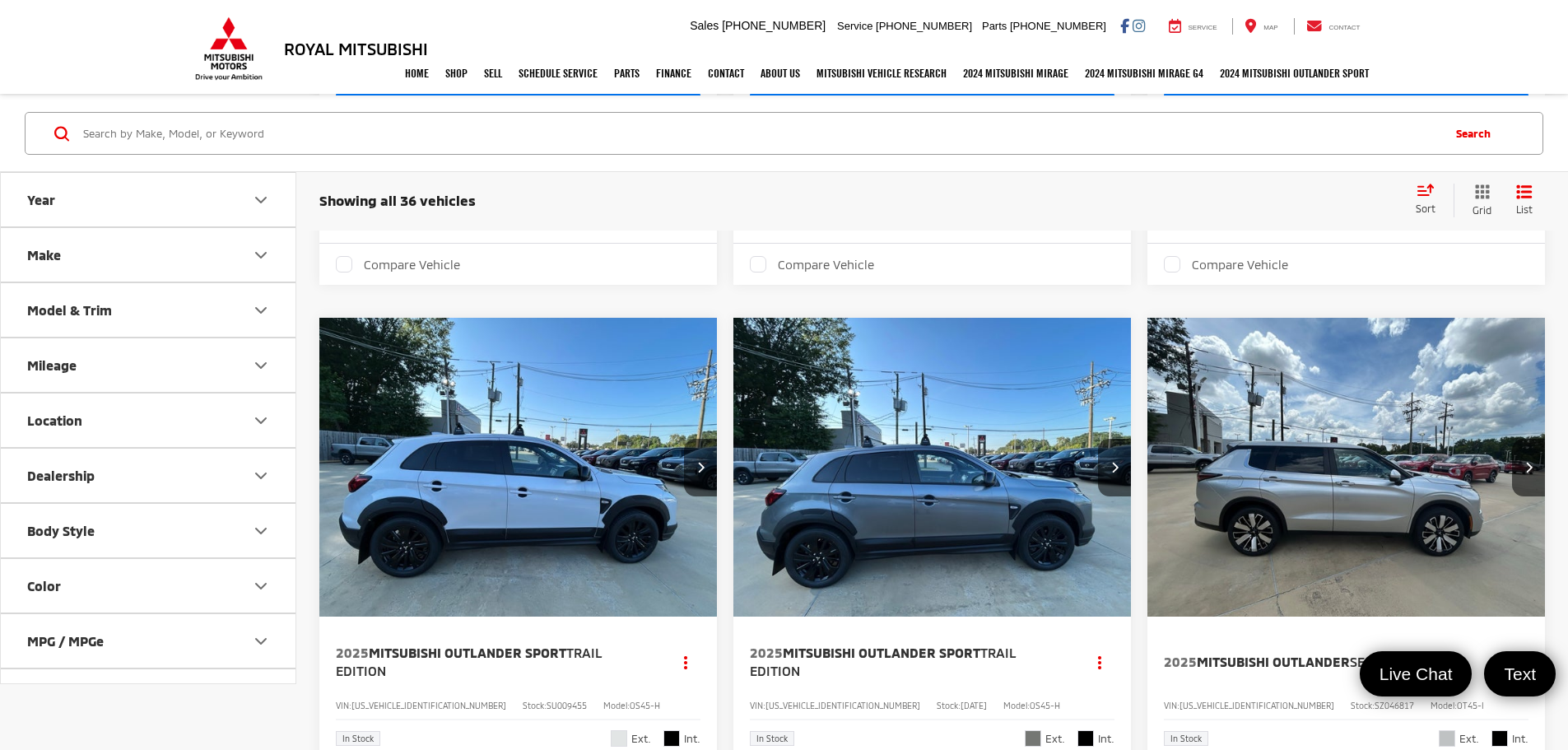
scroll to position [2610, 0]
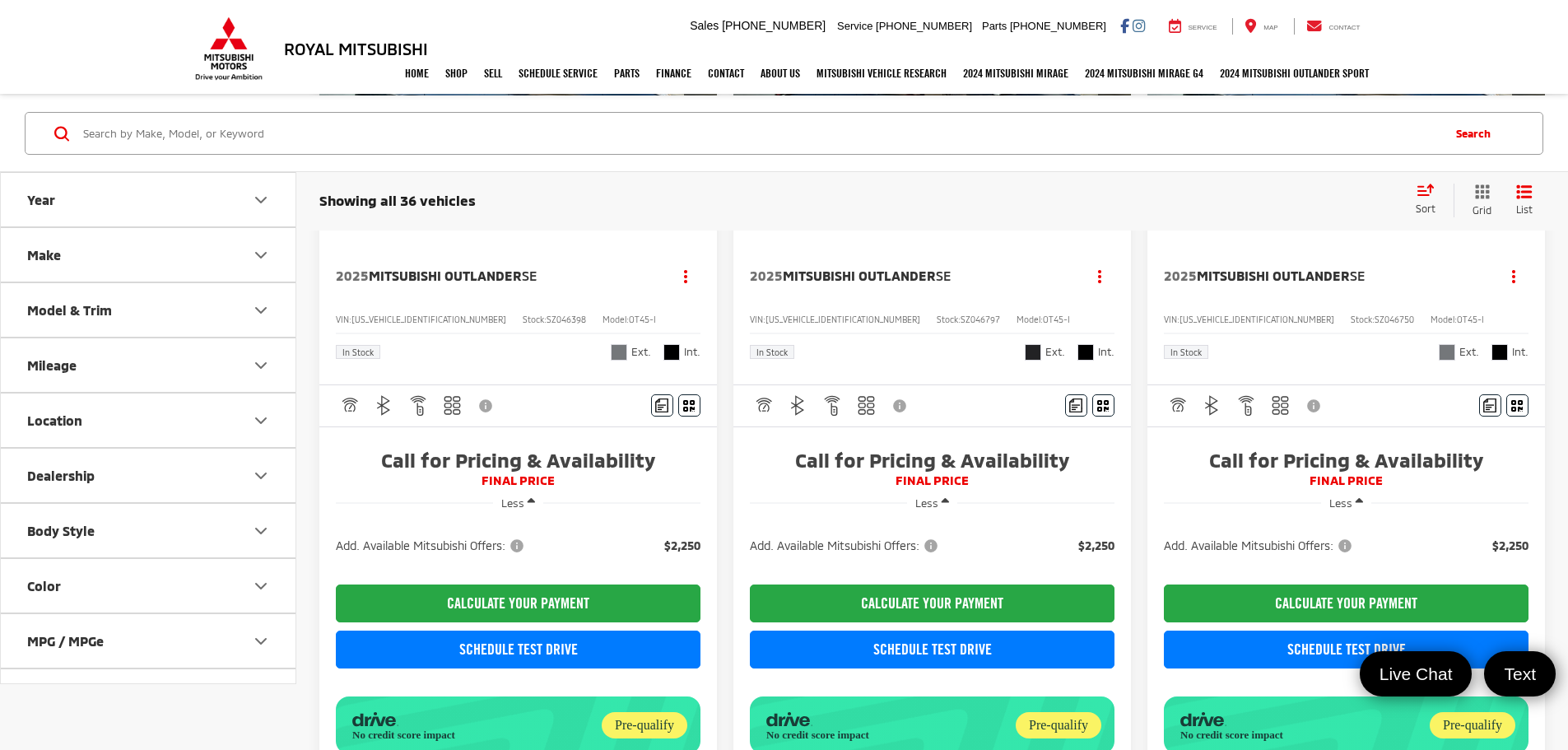
scroll to position [2033, 0]
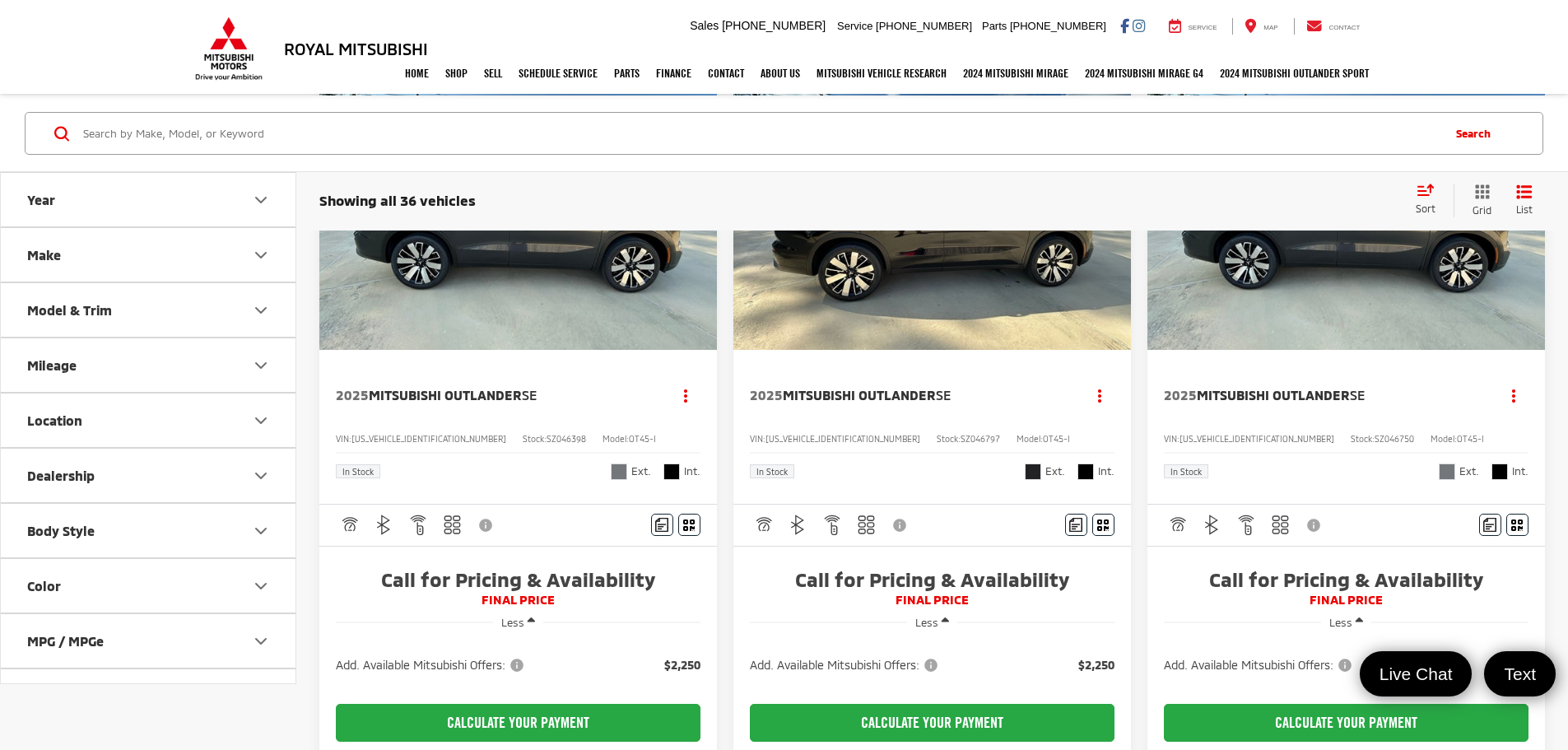
click at [310, 54] on div "Home Shop Shop New Vehicles Pre-Owned Vehicles New Specials Demo Specials Sell …" at bounding box center [784, 73] width 1185 height 41
